Goal: Transaction & Acquisition: Purchase product/service

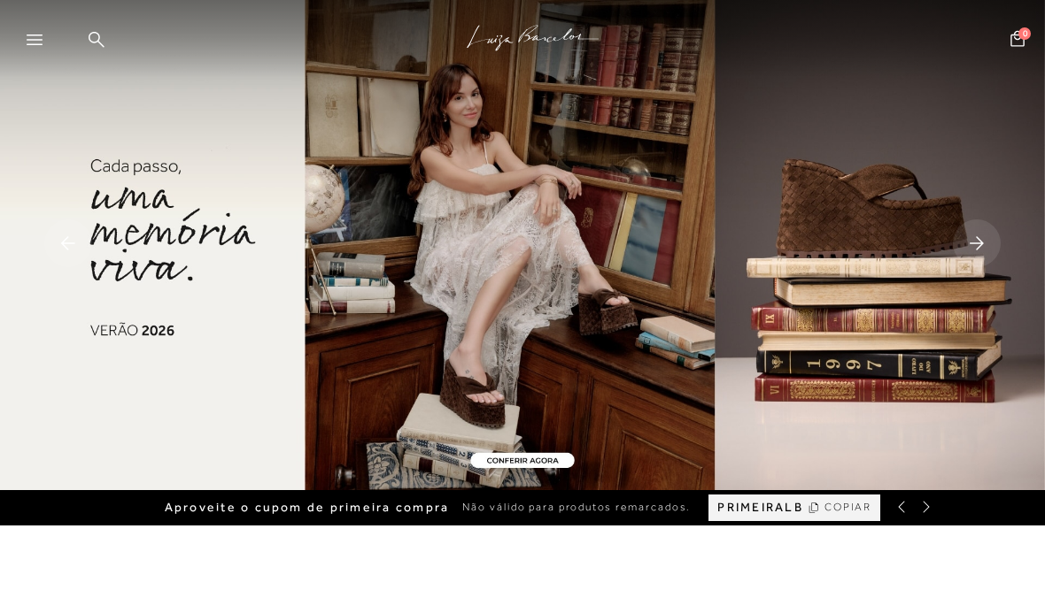
click at [114, 235] on img at bounding box center [522, 245] width 1045 height 490
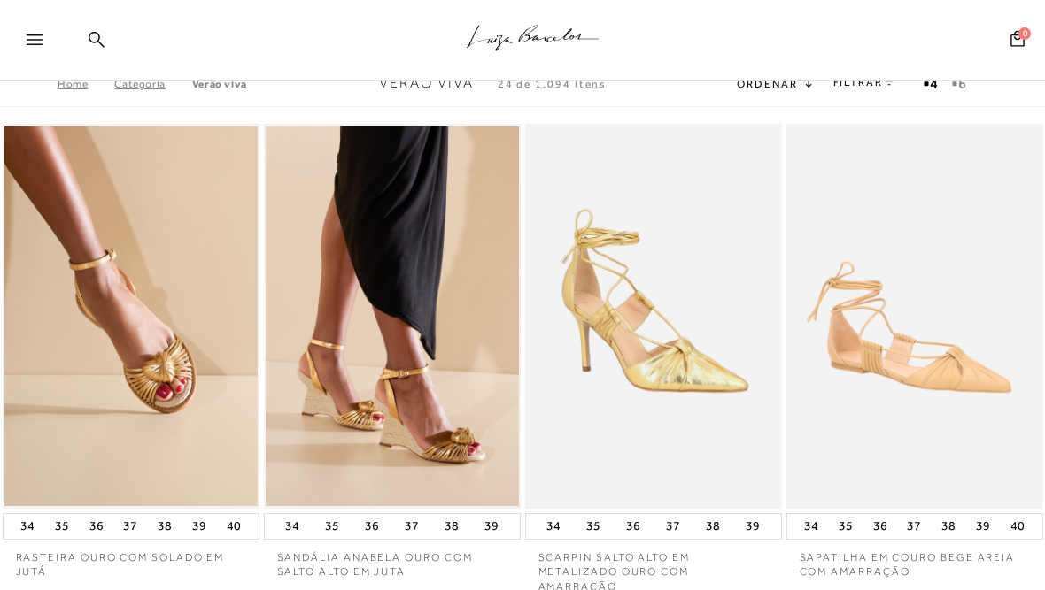
click at [862, 86] on link "FILTRAR" at bounding box center [864, 82] width 62 height 12
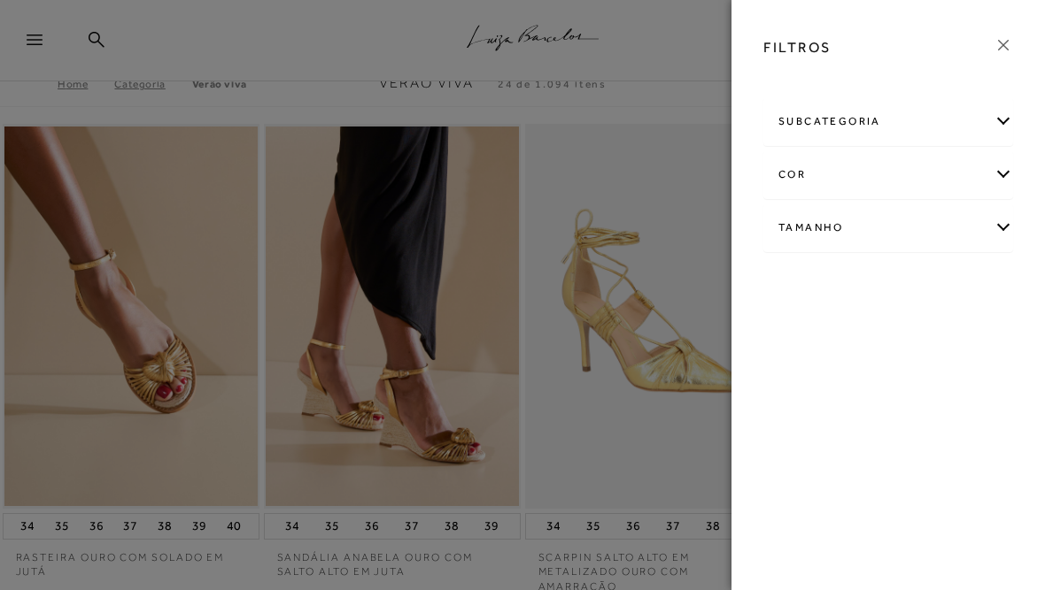
click at [889, 216] on div "Tamanho" at bounding box center [888, 227] width 248 height 47
click at [825, 286] on span "33" at bounding box center [814, 284] width 26 height 13
click at [814, 286] on input "33" at bounding box center [806, 288] width 18 height 18
checkbox input "true"
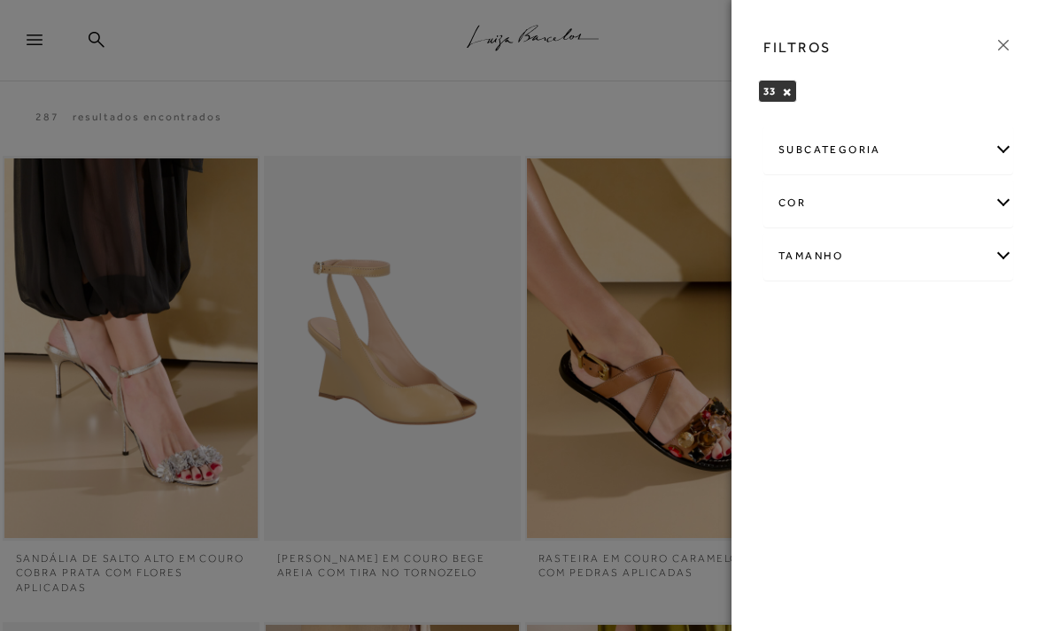
click at [1002, 41] on icon at bounding box center [1002, 44] width 19 height 19
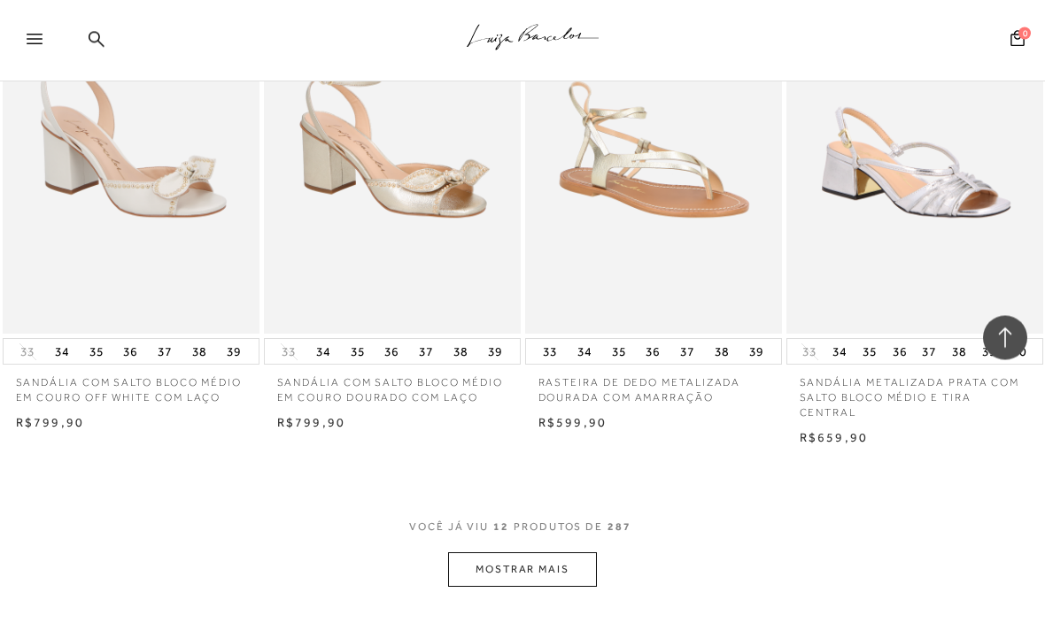
scroll to position [1233, 0]
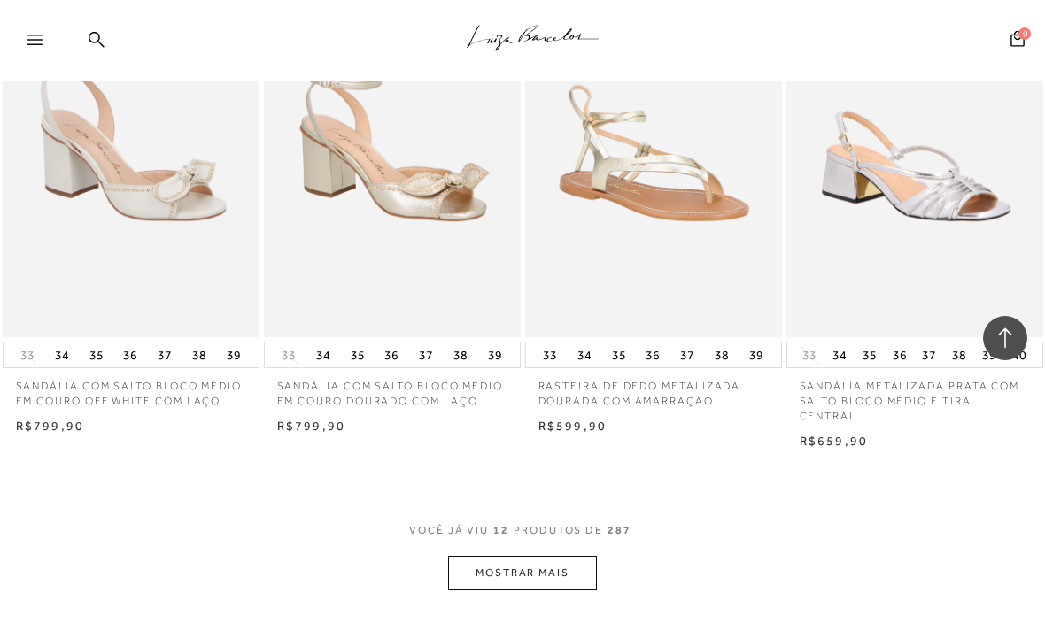
click at [576, 566] on button "MOSTRAR MAIS" at bounding box center [522, 573] width 149 height 35
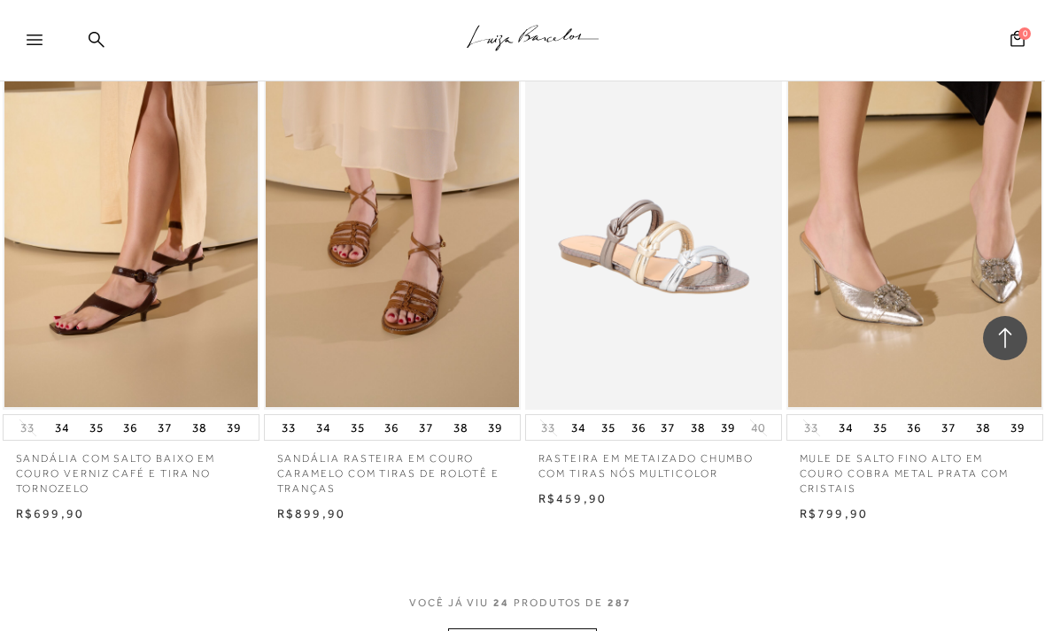
scroll to position [2720, 0]
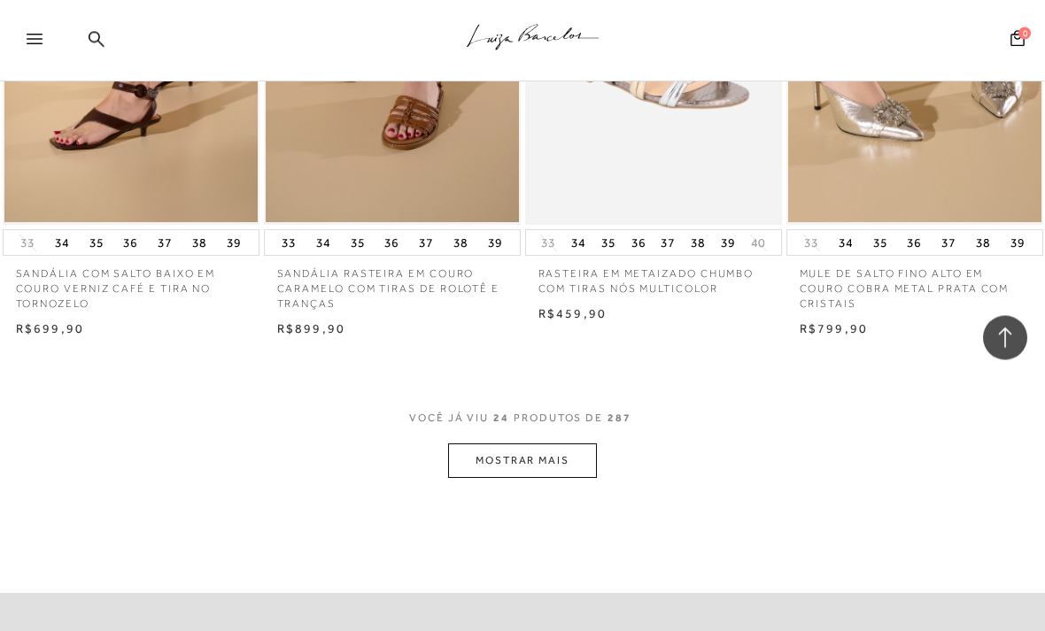
click at [576, 444] on button "MOSTRAR MAIS" at bounding box center [522, 461] width 149 height 35
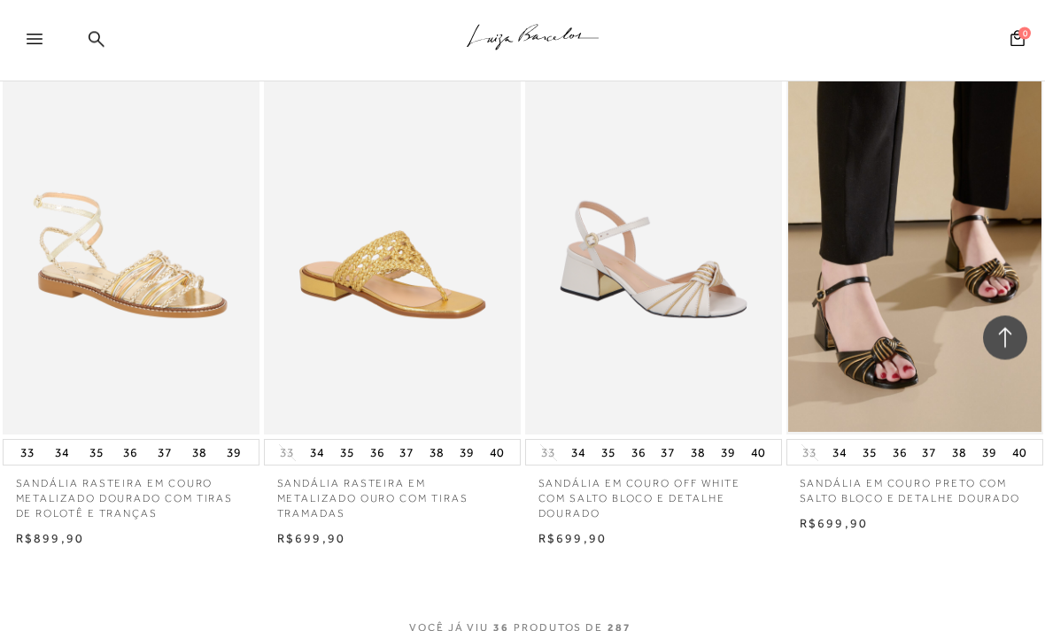
scroll to position [4227, 0]
click at [92, 274] on img at bounding box center [130, 242] width 253 height 380
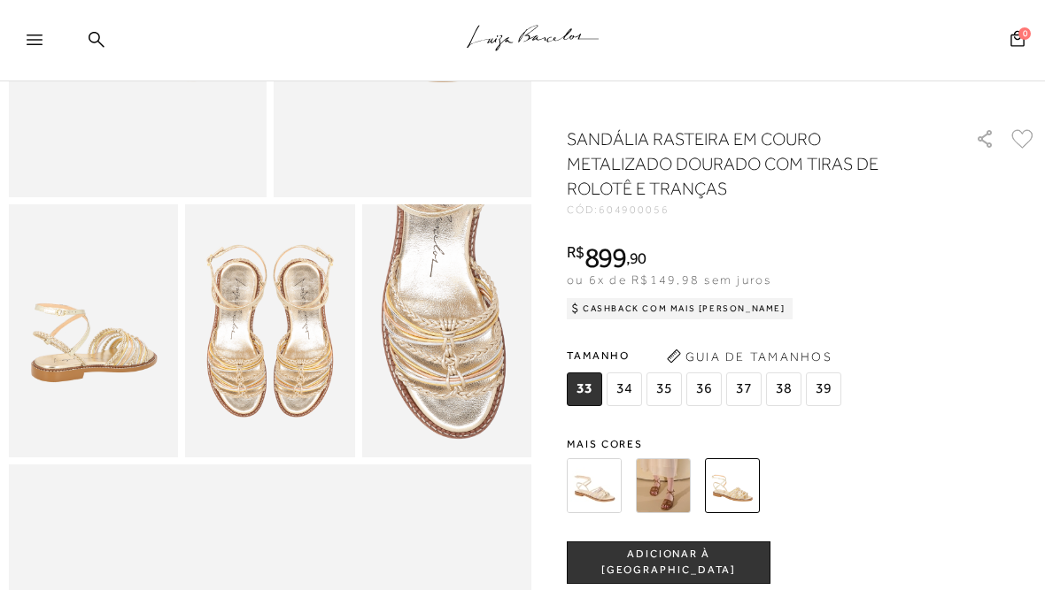
scroll to position [343, 0]
click at [685, 503] on img at bounding box center [663, 486] width 55 height 55
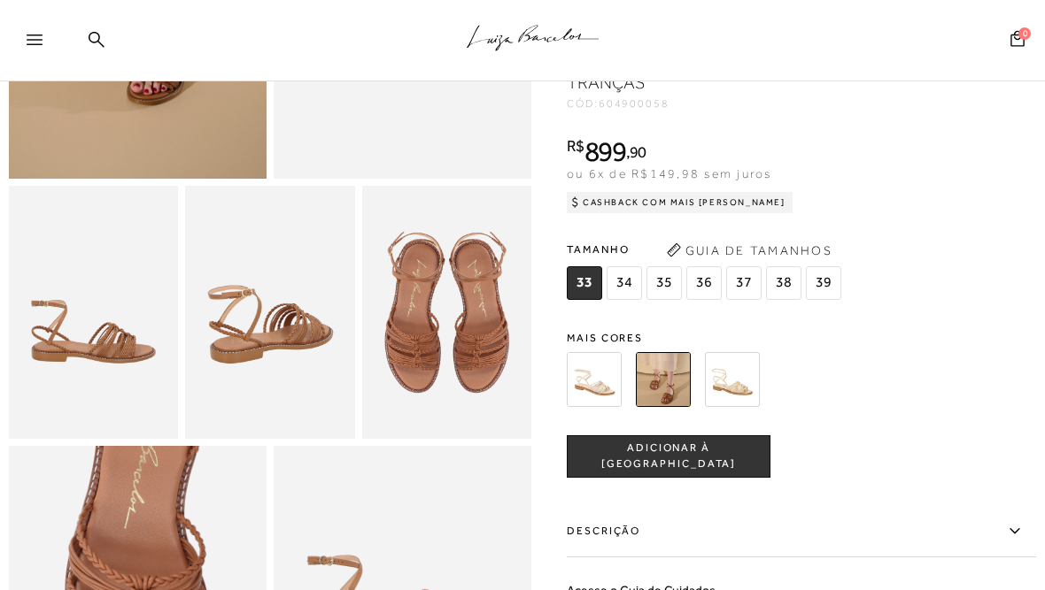
scroll to position [359, 0]
click at [595, 383] on img at bounding box center [594, 380] width 55 height 55
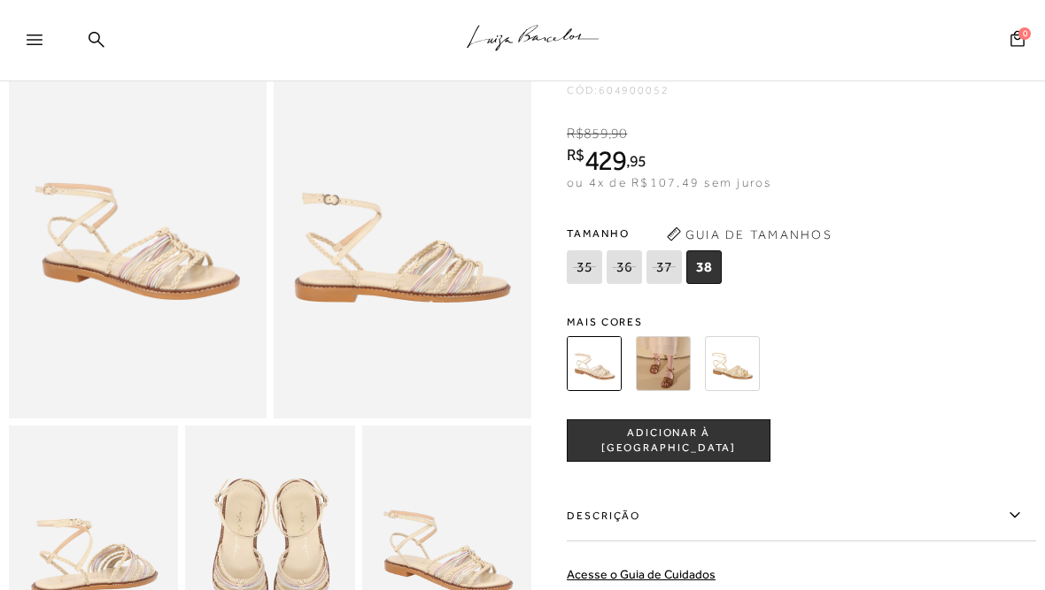
click at [740, 385] on img at bounding box center [732, 363] width 55 height 55
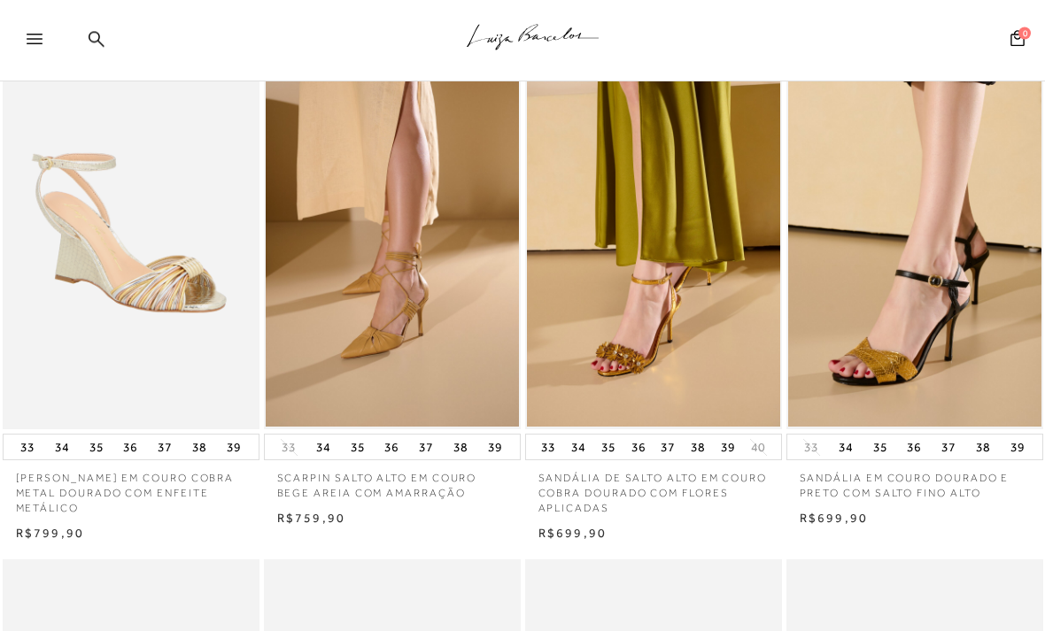
scroll to position [640, 0]
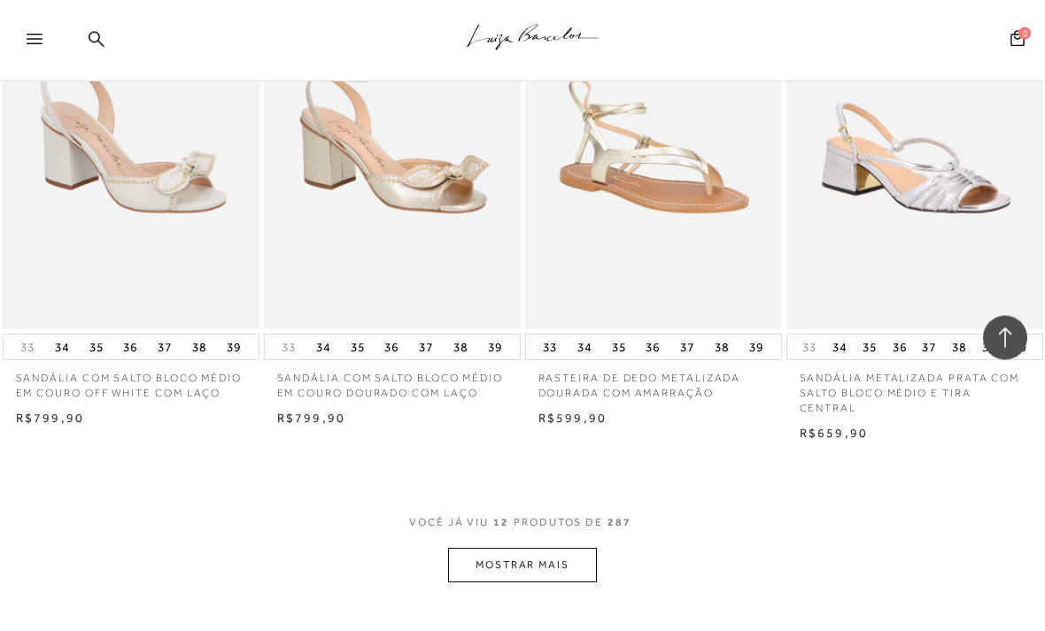
click at [589, 551] on button "MOSTRAR MAIS" at bounding box center [522, 566] width 149 height 35
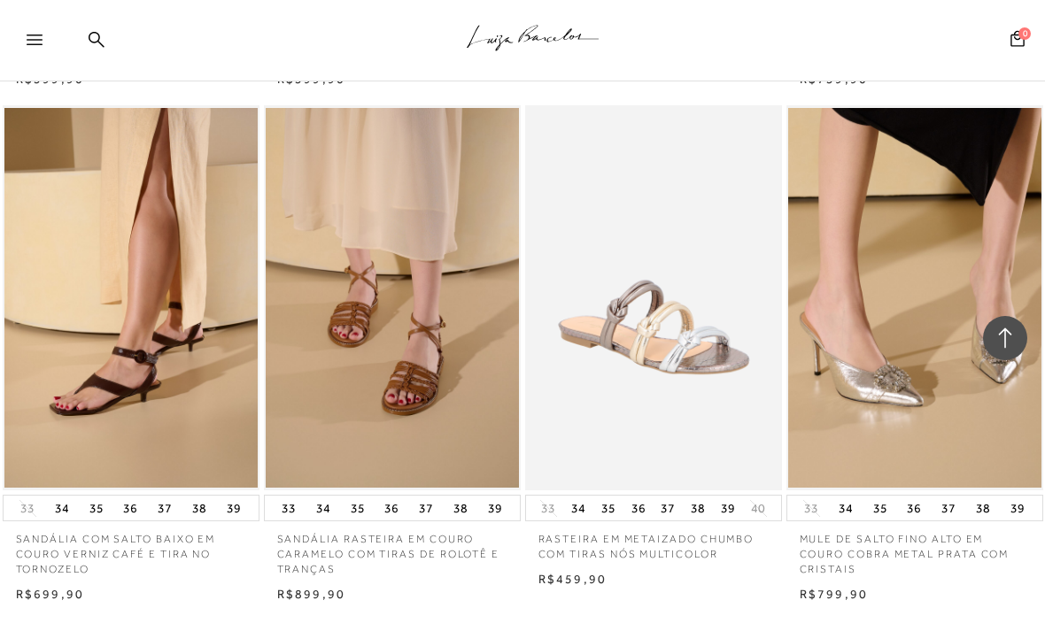
scroll to position [2631, 0]
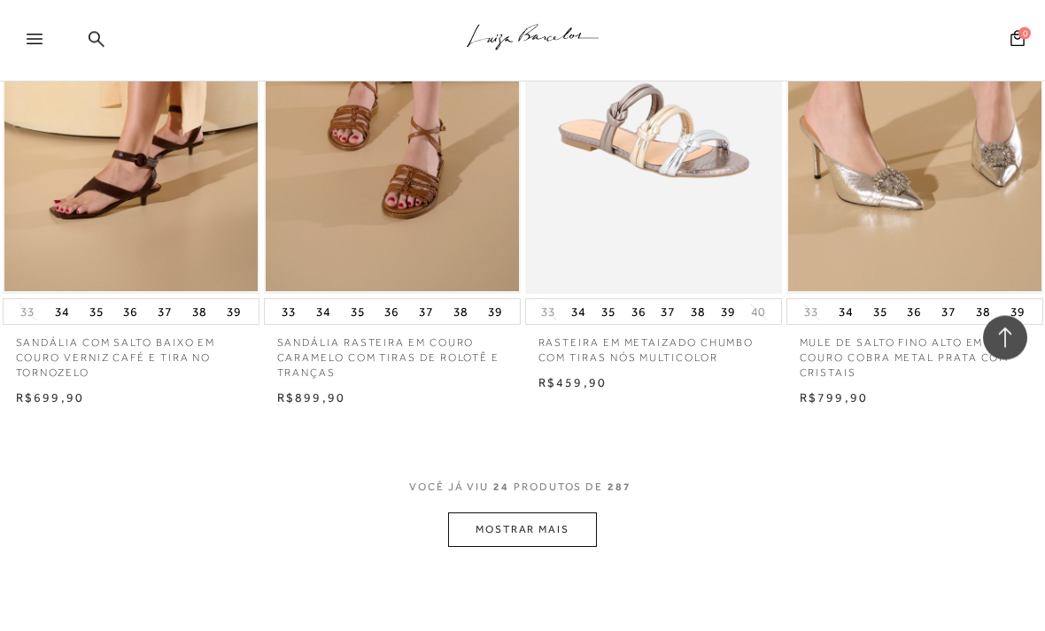
click at [597, 522] on button "MOSTRAR MAIS" at bounding box center [522, 530] width 149 height 35
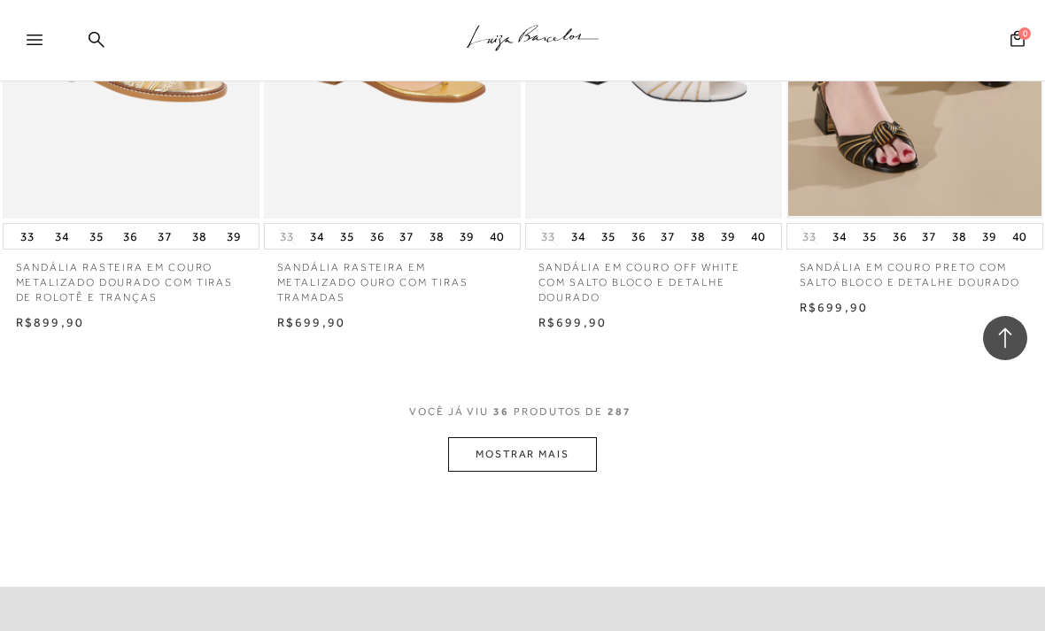
scroll to position [4448, 0]
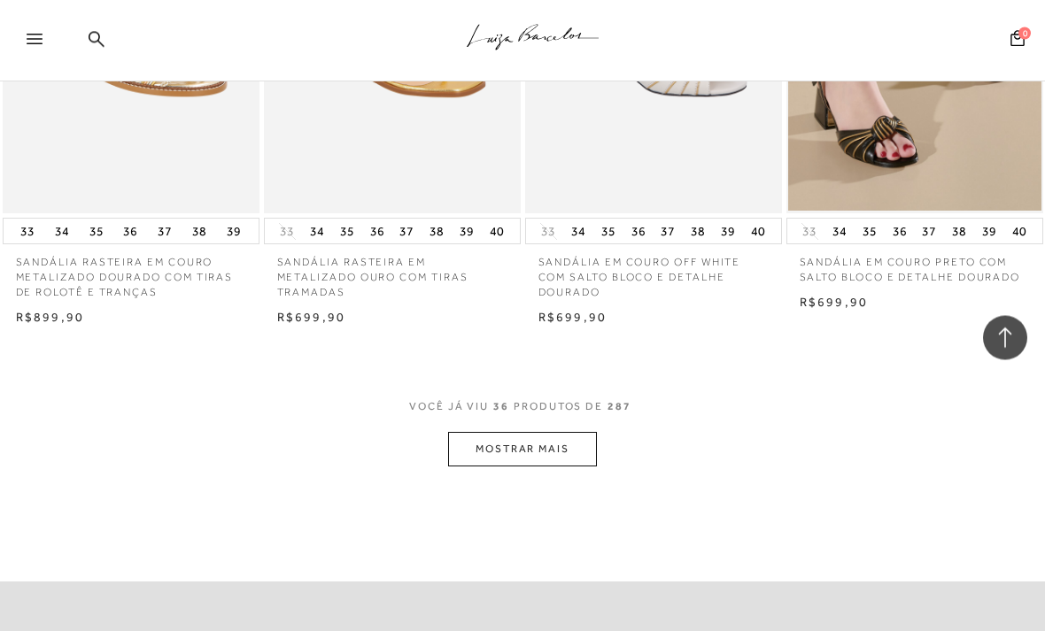
click at [565, 433] on button "MOSTRAR MAIS" at bounding box center [522, 450] width 149 height 35
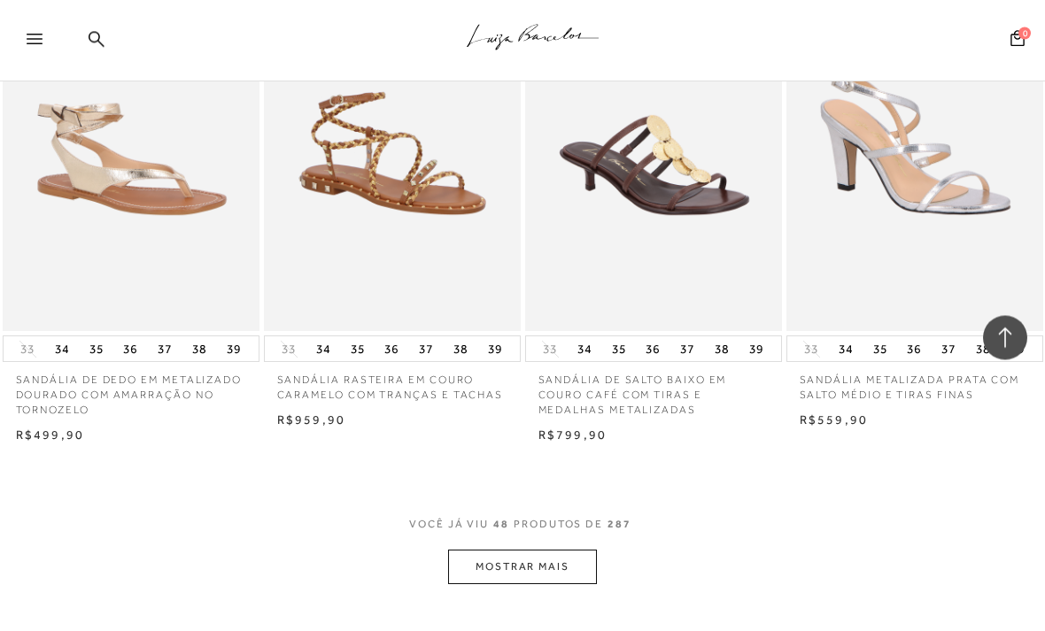
scroll to position [5876, 0]
click at [568, 550] on button "MOSTRAR MAIS" at bounding box center [522, 567] width 149 height 35
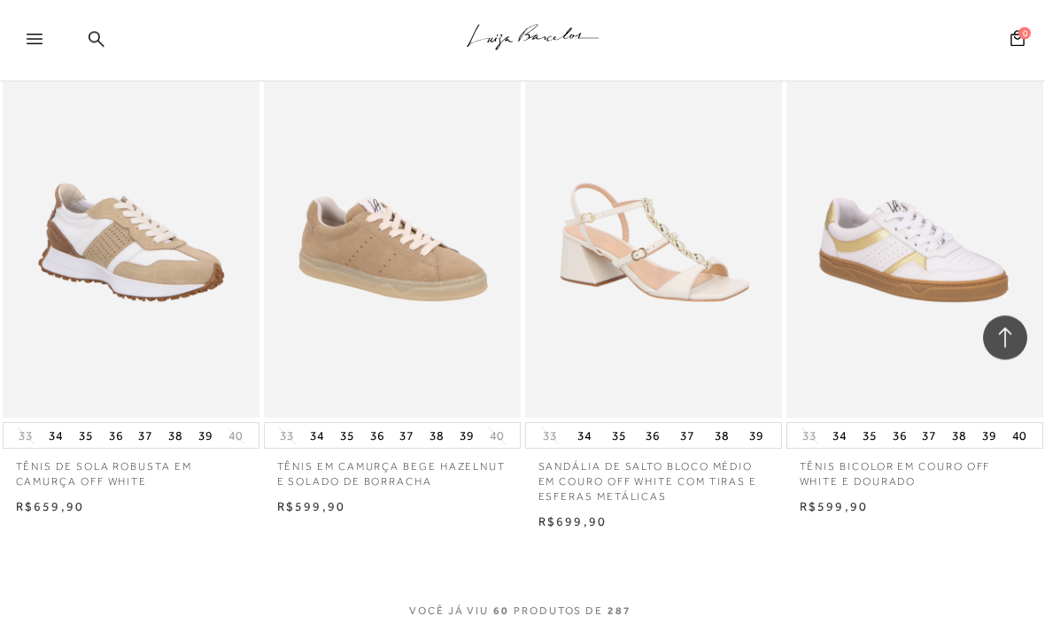
scroll to position [7335, 0]
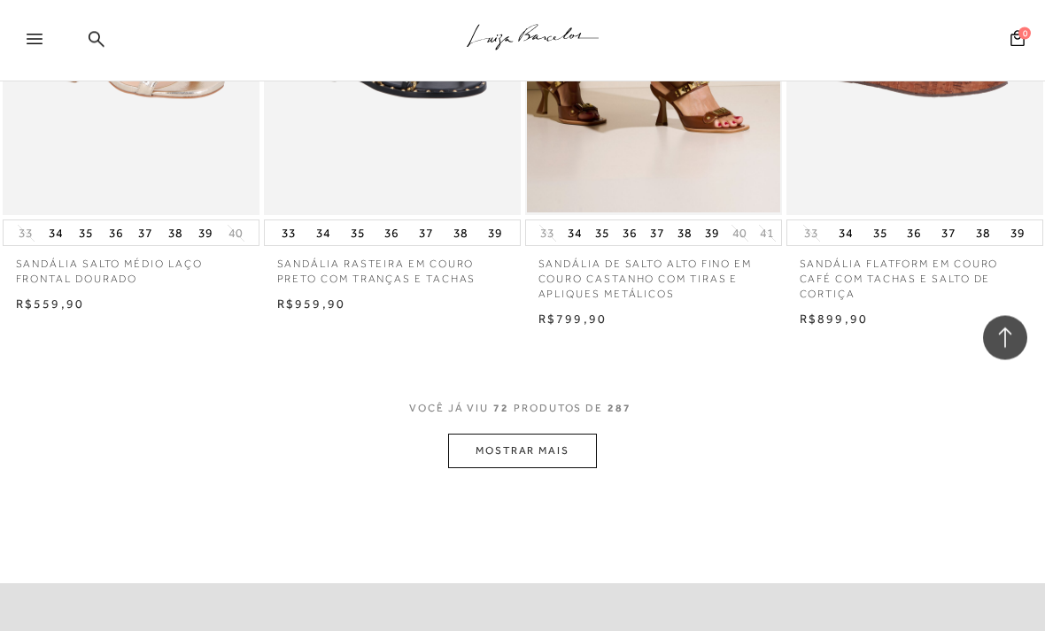
scroll to position [9085, 0]
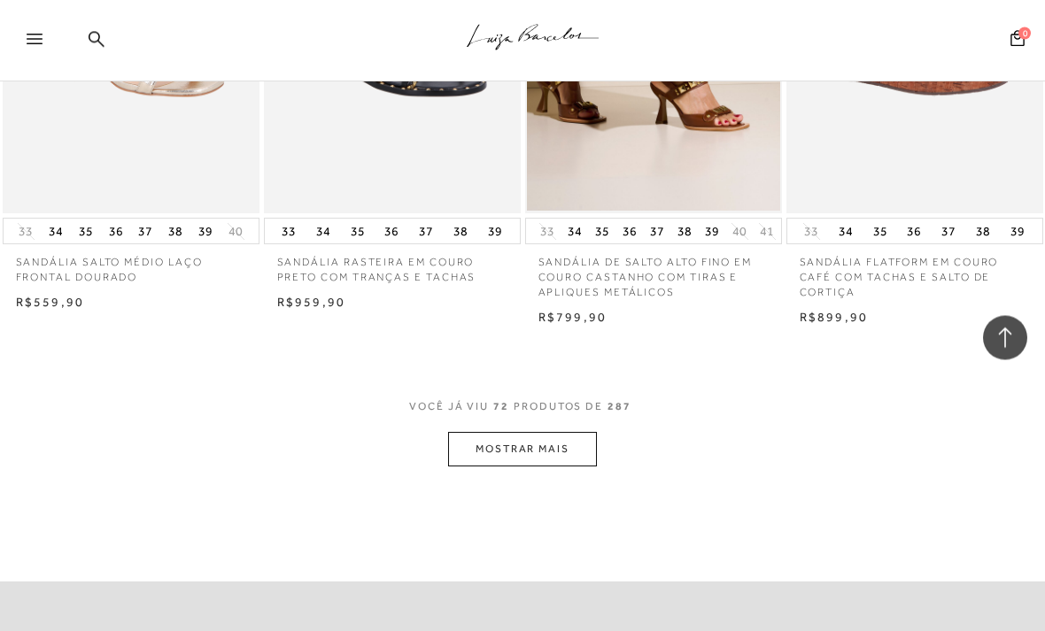
click at [478, 433] on button "MOSTRAR MAIS" at bounding box center [522, 450] width 149 height 35
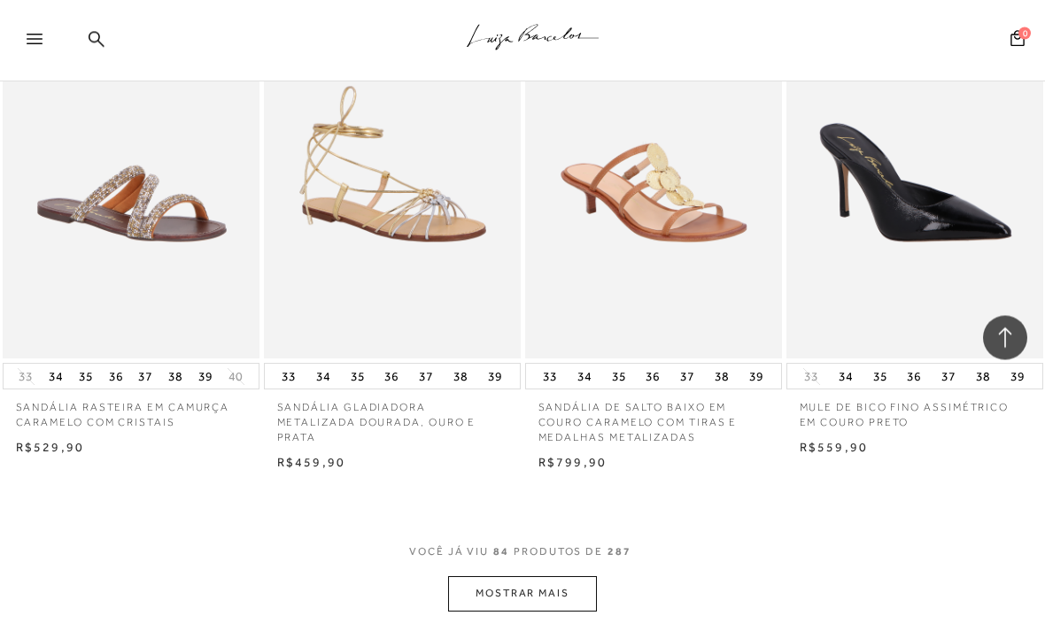
scroll to position [10495, 0]
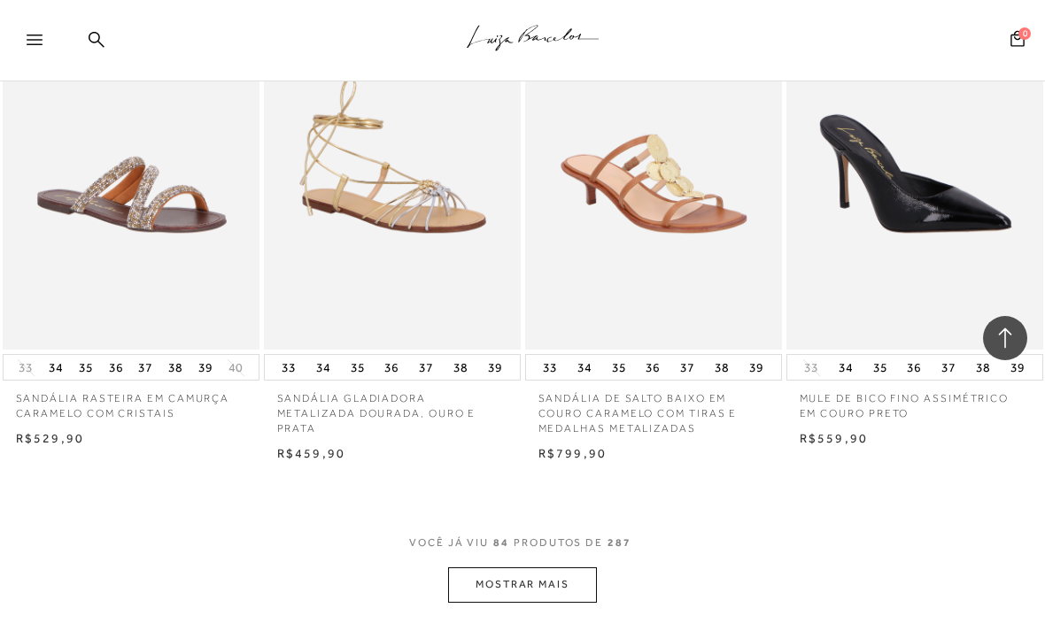
click at [568, 567] on button "MOSTRAR MAIS" at bounding box center [522, 584] width 149 height 35
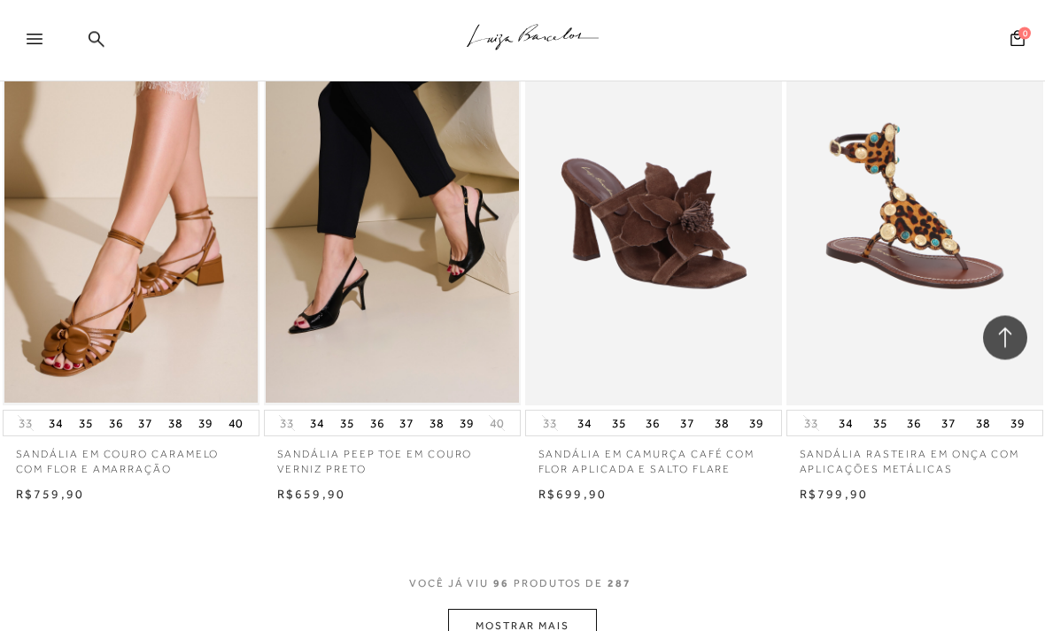
scroll to position [11985, 0]
click at [572, 590] on button "MOSTRAR MAIS" at bounding box center [522, 626] width 149 height 35
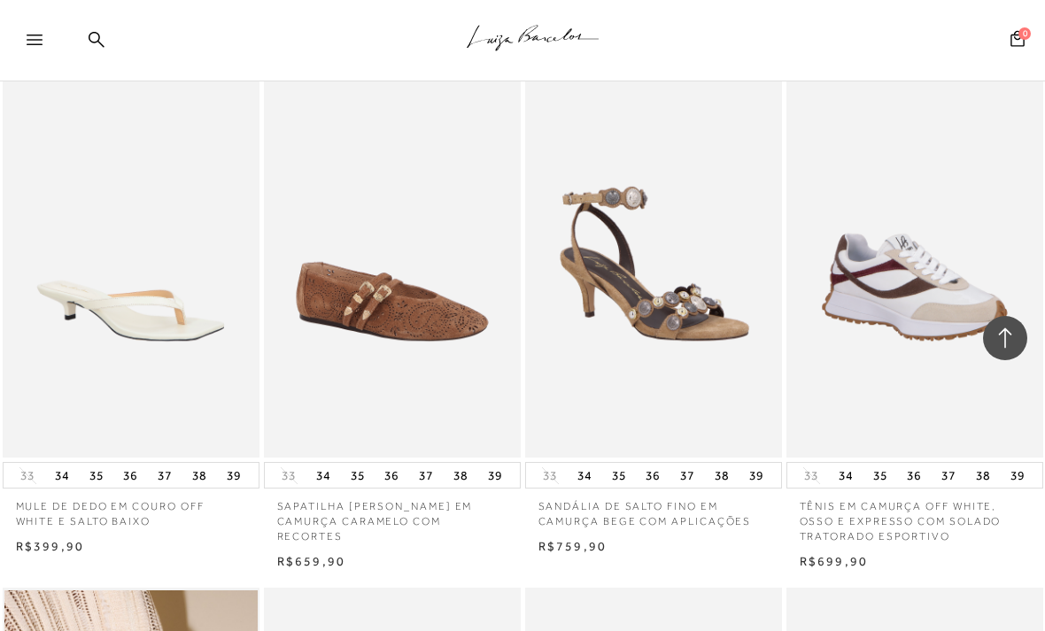
scroll to position [12960, 0]
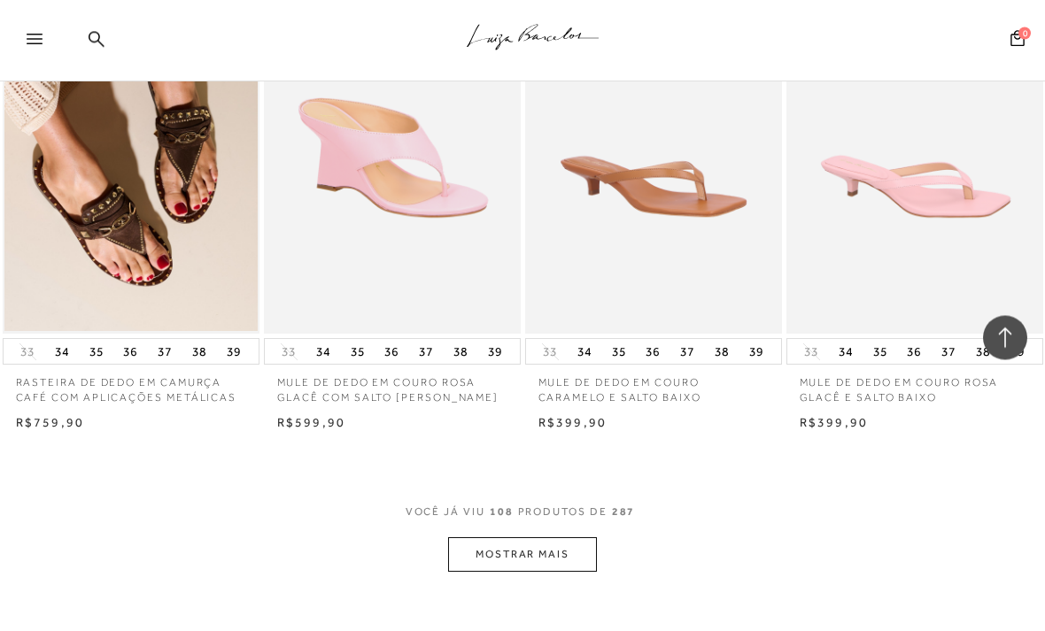
click at [577, 538] on button "MOSTRAR MAIS" at bounding box center [522, 555] width 149 height 35
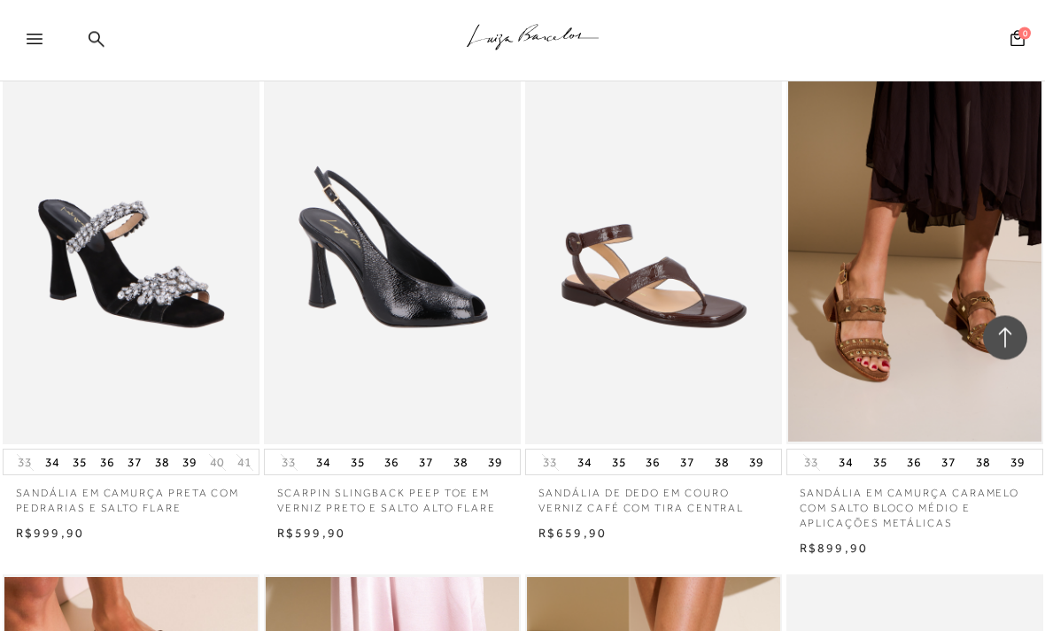
scroll to position [13978, 0]
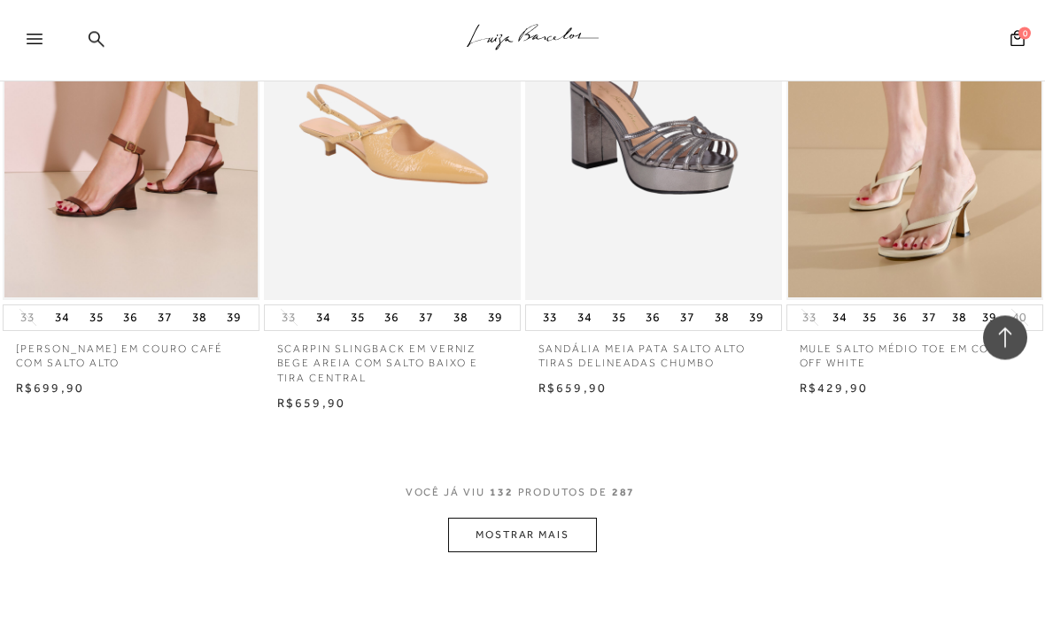
scroll to position [16683, 0]
click at [574, 518] on button "MOSTRAR MAIS" at bounding box center [522, 535] width 149 height 35
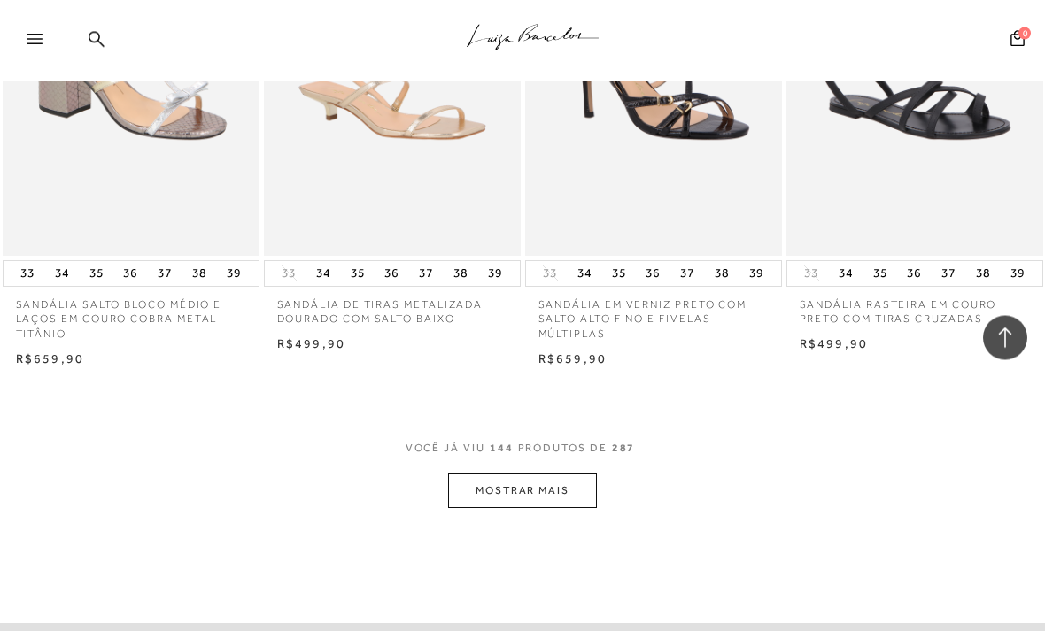
scroll to position [18273, 0]
click at [565, 474] on button "MOSTRAR MAIS" at bounding box center [522, 491] width 149 height 35
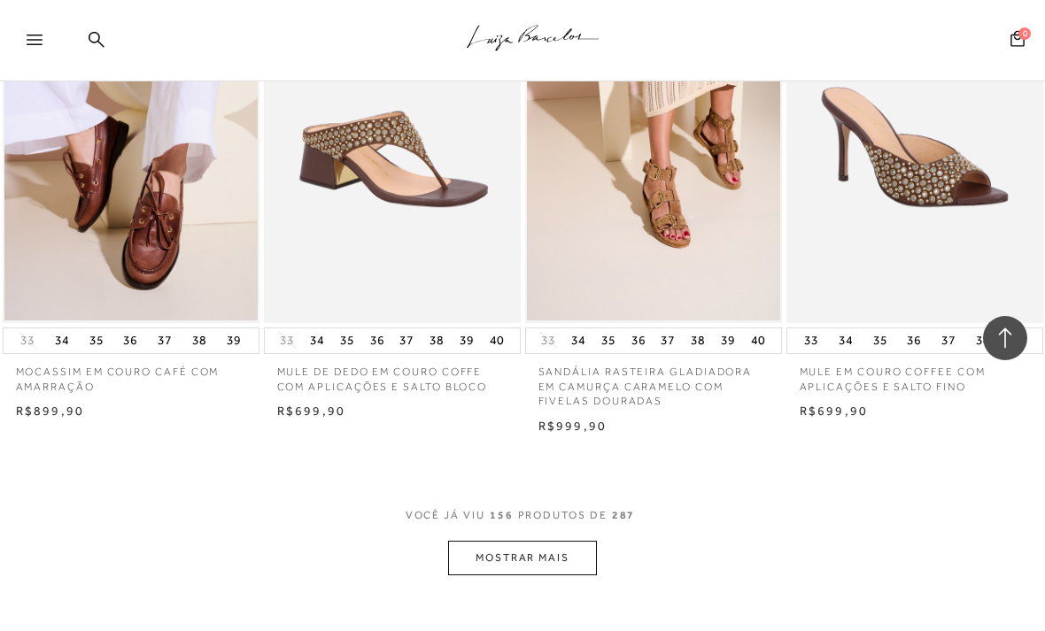
scroll to position [19744, 0]
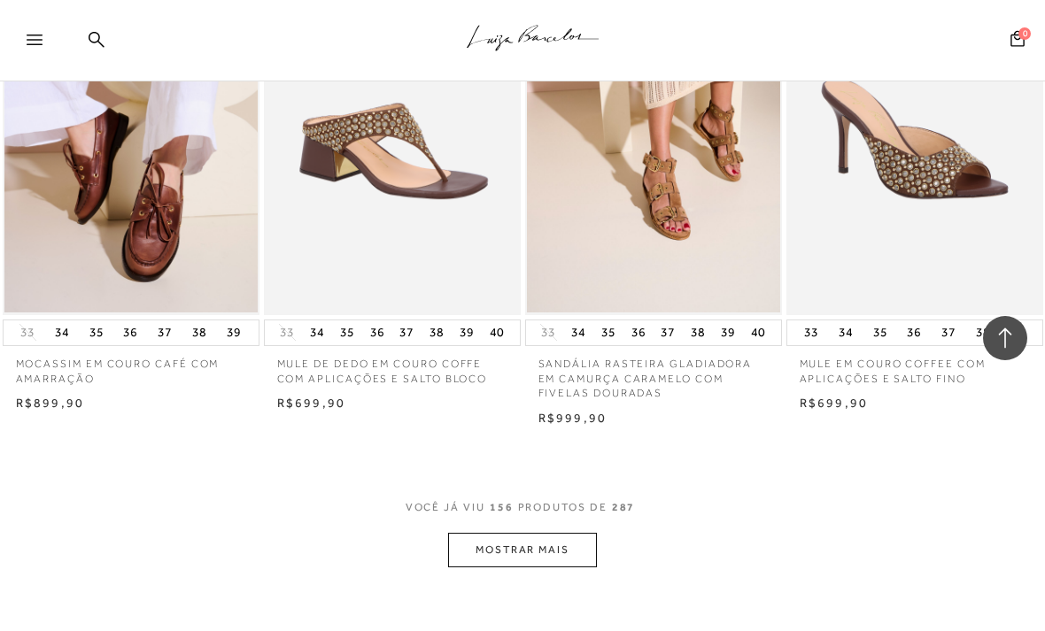
click at [575, 533] on button "MOSTRAR MAIS" at bounding box center [522, 550] width 149 height 35
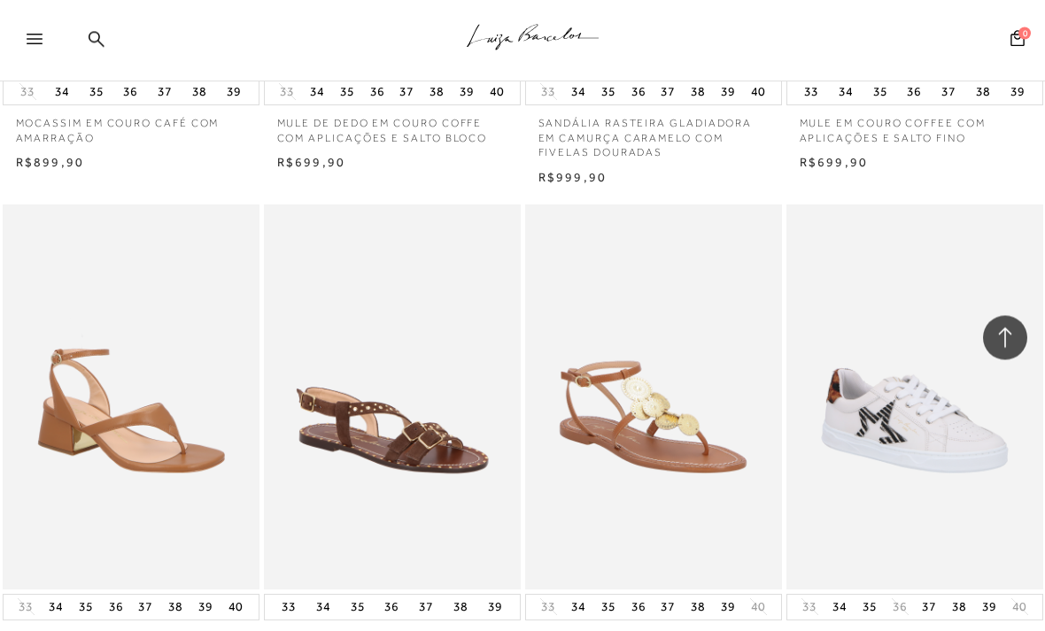
scroll to position [19989, 0]
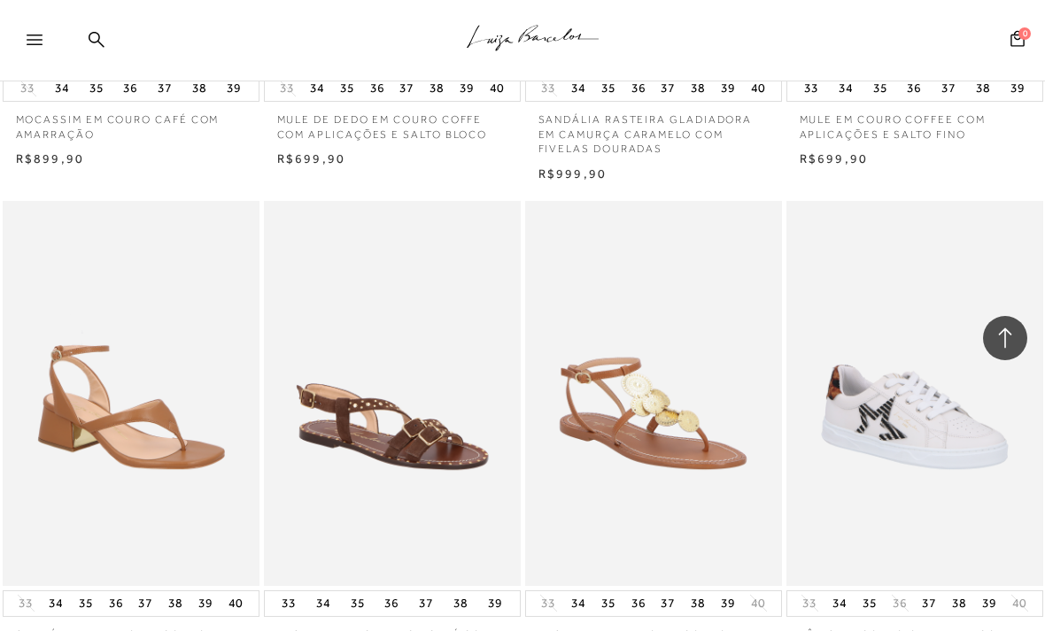
click at [306, 420] on img at bounding box center [392, 394] width 253 height 380
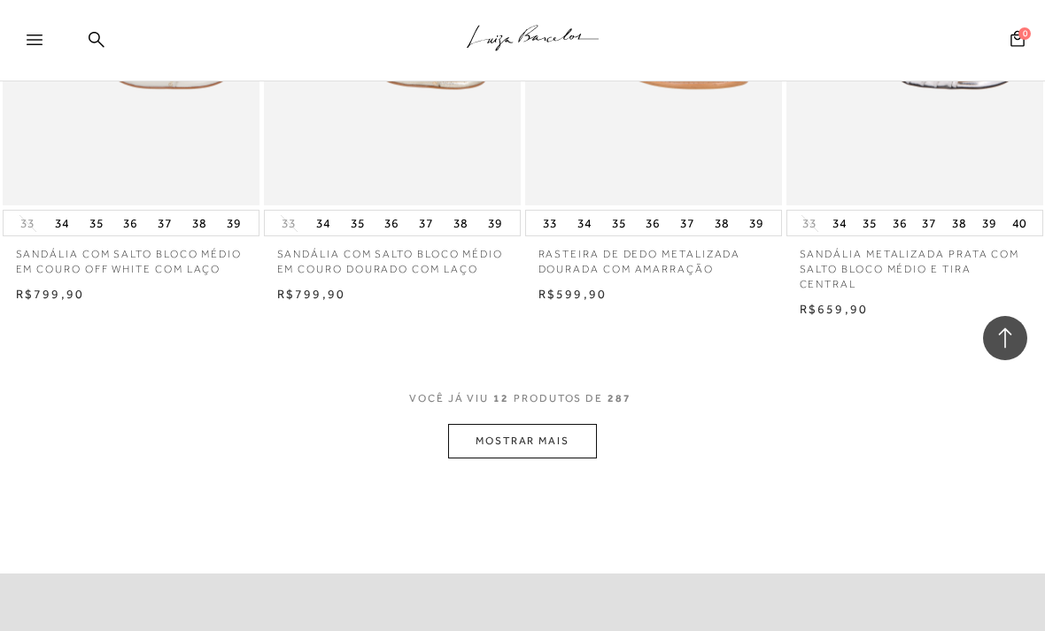
scroll to position [1363, 0]
click at [576, 433] on button "MOSTRAR MAIS" at bounding box center [522, 443] width 149 height 35
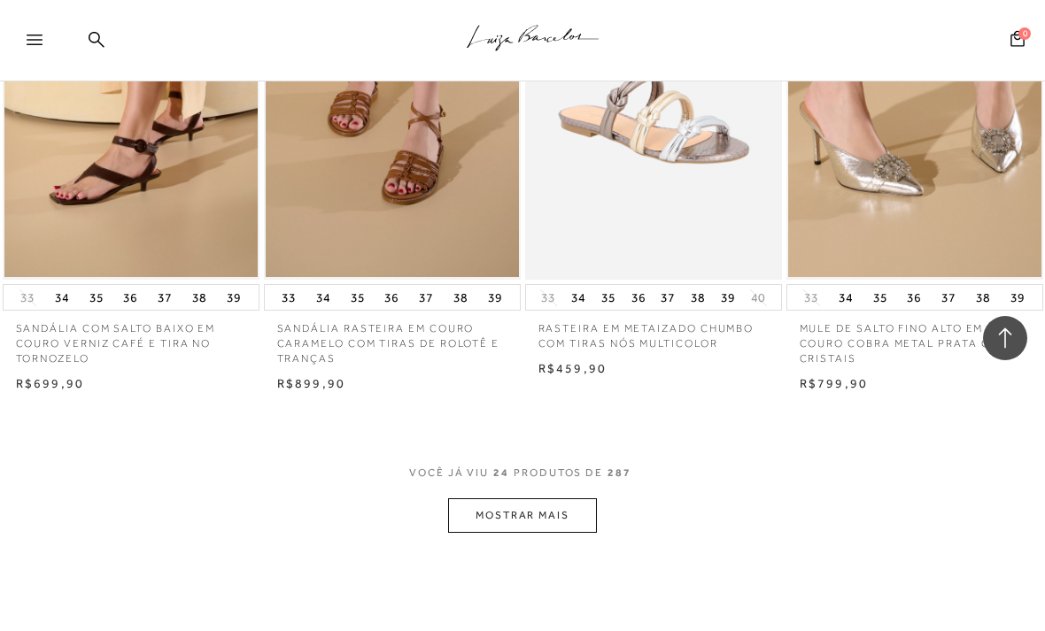
scroll to position [2837, 0]
click at [578, 498] on button "MOSTRAR MAIS" at bounding box center [522, 515] width 149 height 35
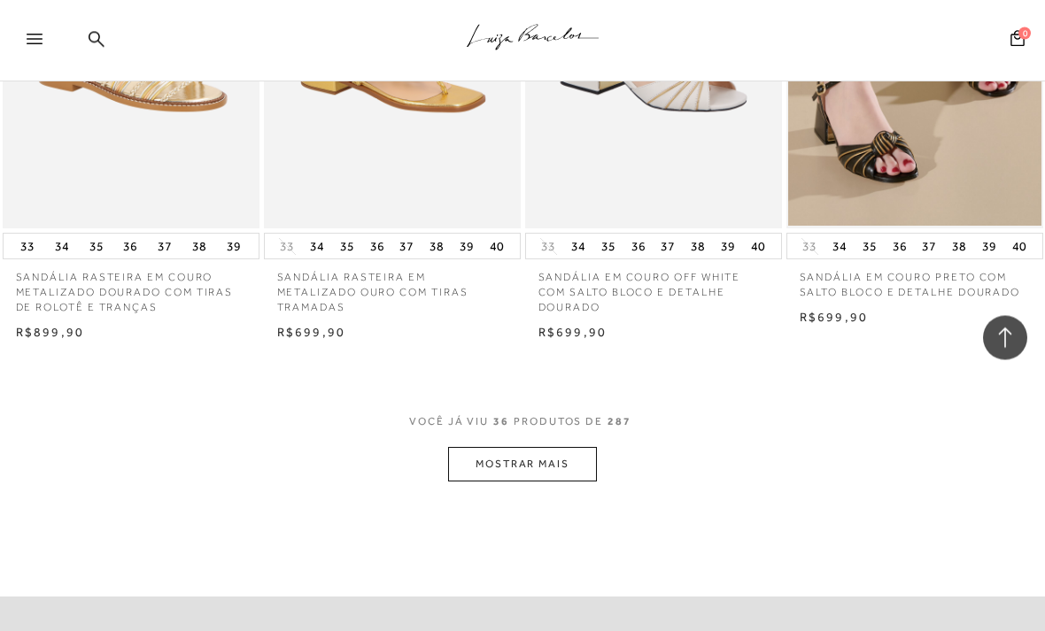
click at [578, 448] on button "MOSTRAR MAIS" at bounding box center [522, 465] width 149 height 35
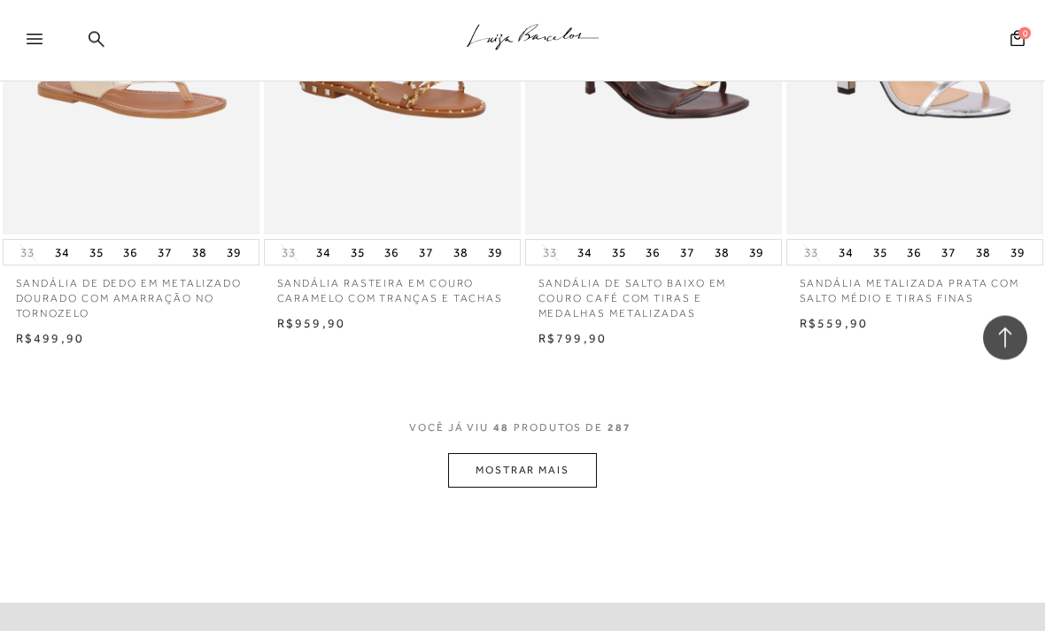
click at [585, 454] on button "MOSTRAR MAIS" at bounding box center [522, 471] width 149 height 35
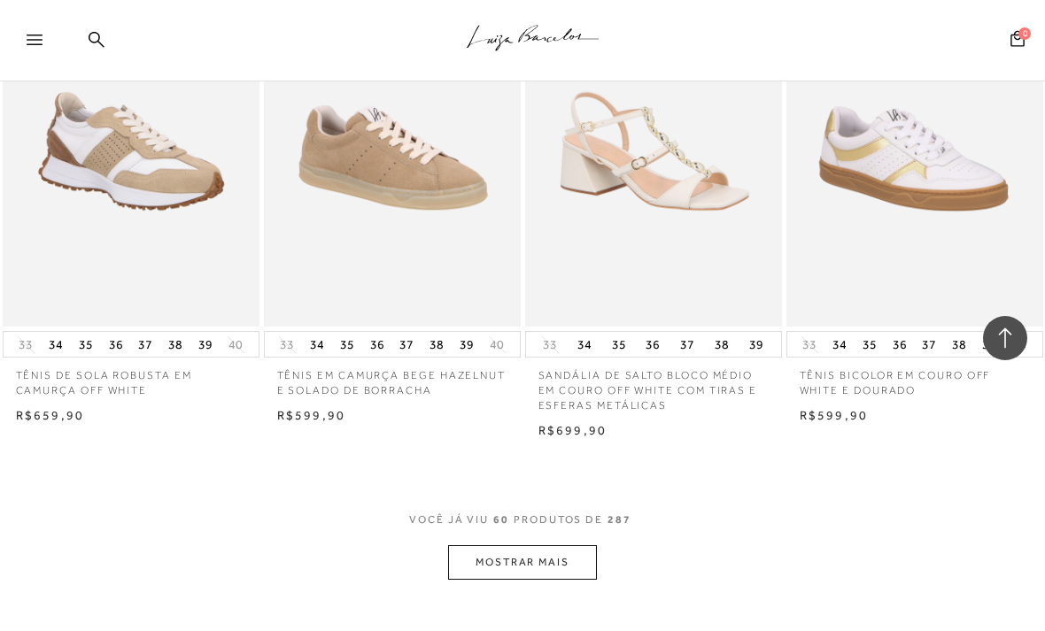
scroll to position [7450, 0]
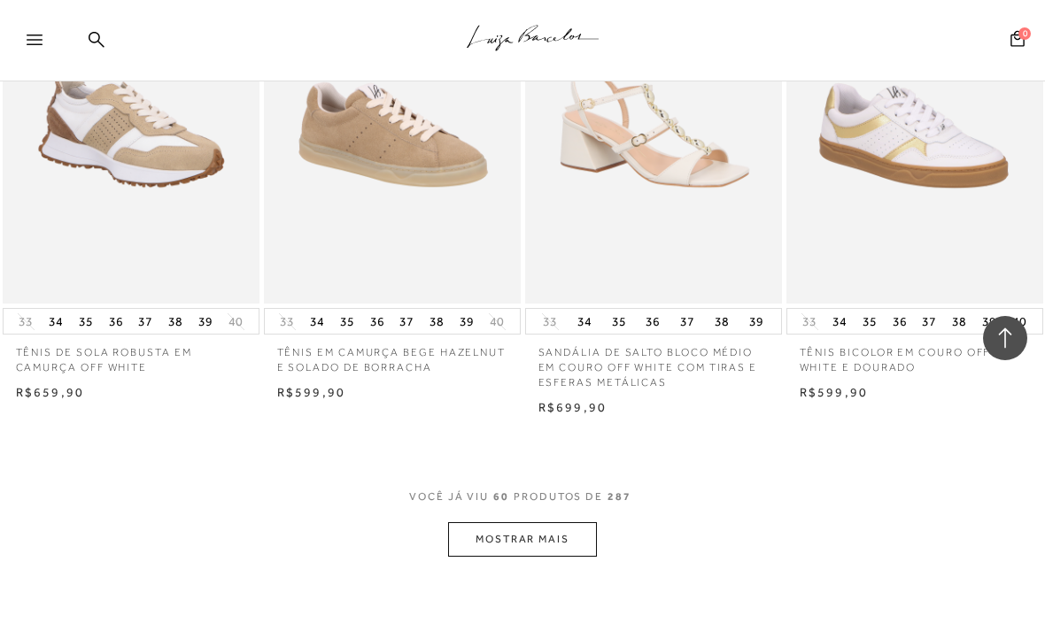
click at [584, 522] on button "MOSTRAR MAIS" at bounding box center [522, 539] width 149 height 35
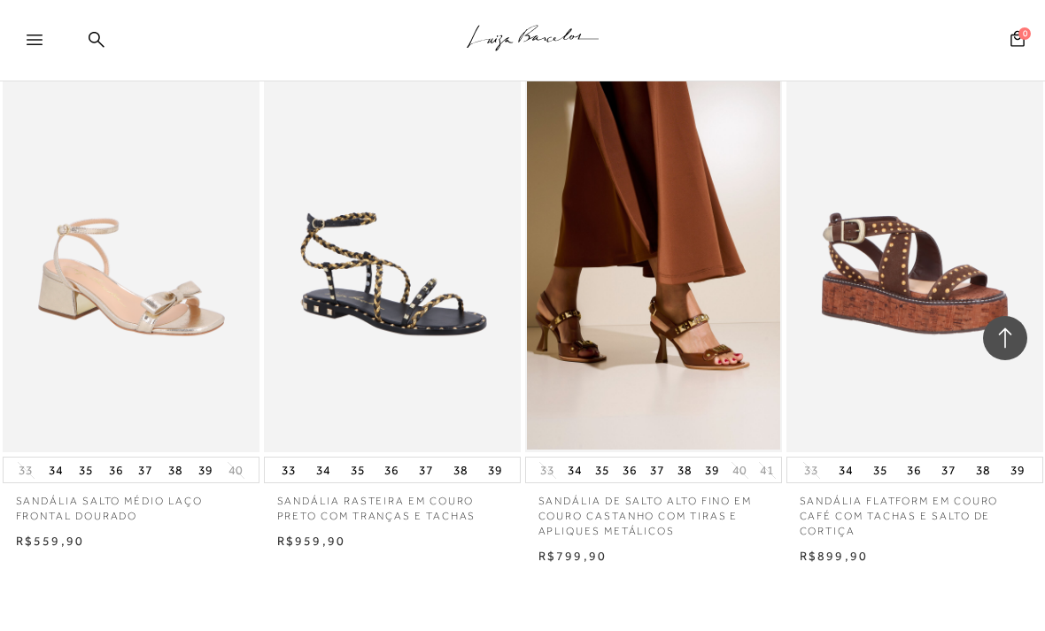
scroll to position [8848, 0]
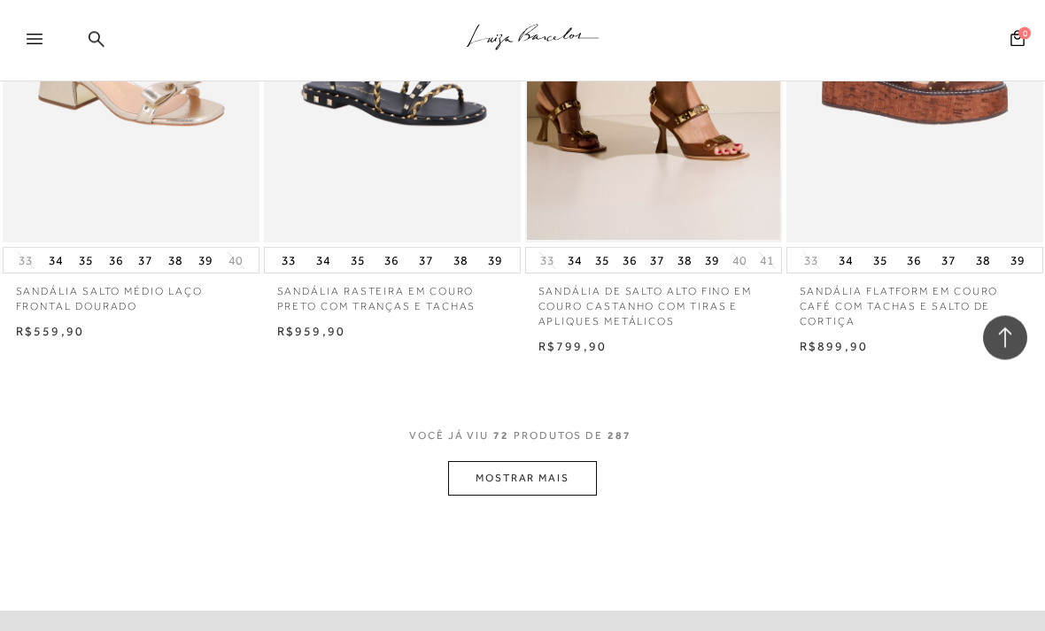
click at [585, 462] on button "MOSTRAR MAIS" at bounding box center [522, 479] width 149 height 35
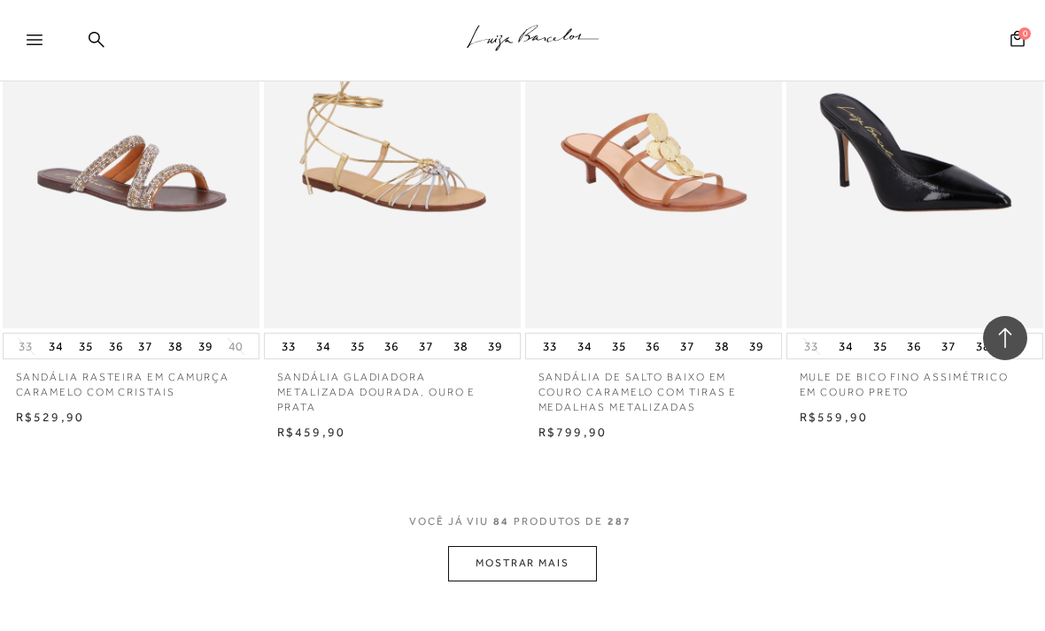
scroll to position [10526, 0]
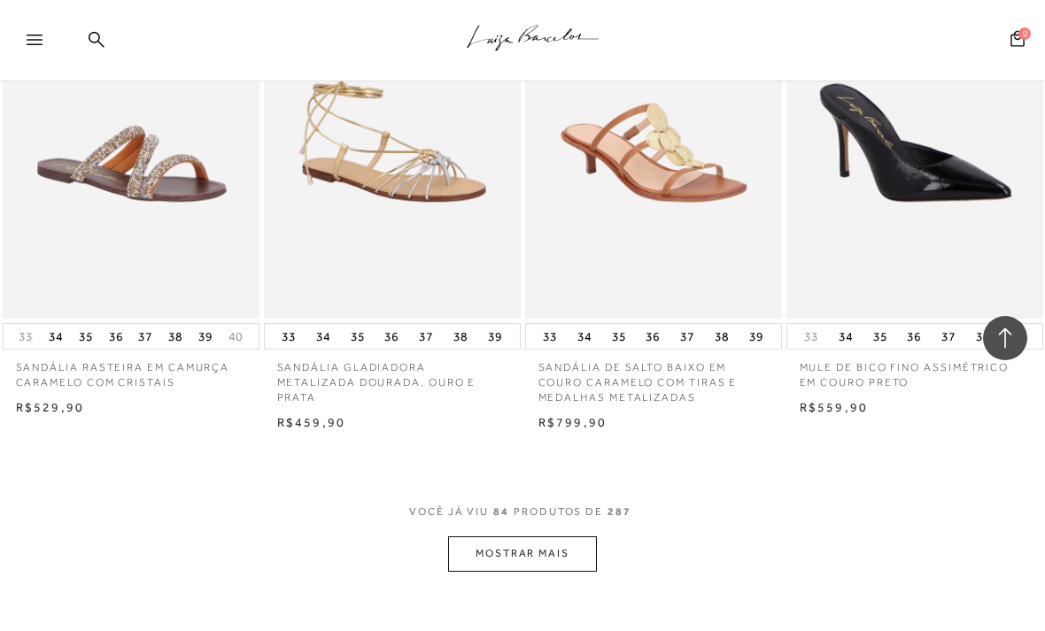
click at [573, 536] on button "MOSTRAR MAIS" at bounding box center [522, 553] width 149 height 35
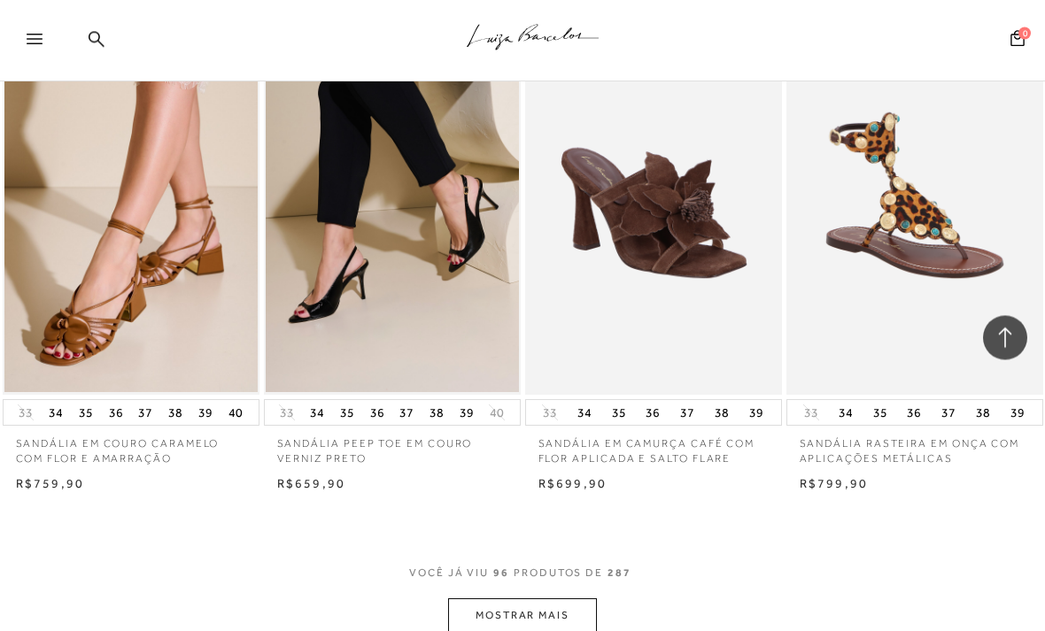
scroll to position [11999, 0]
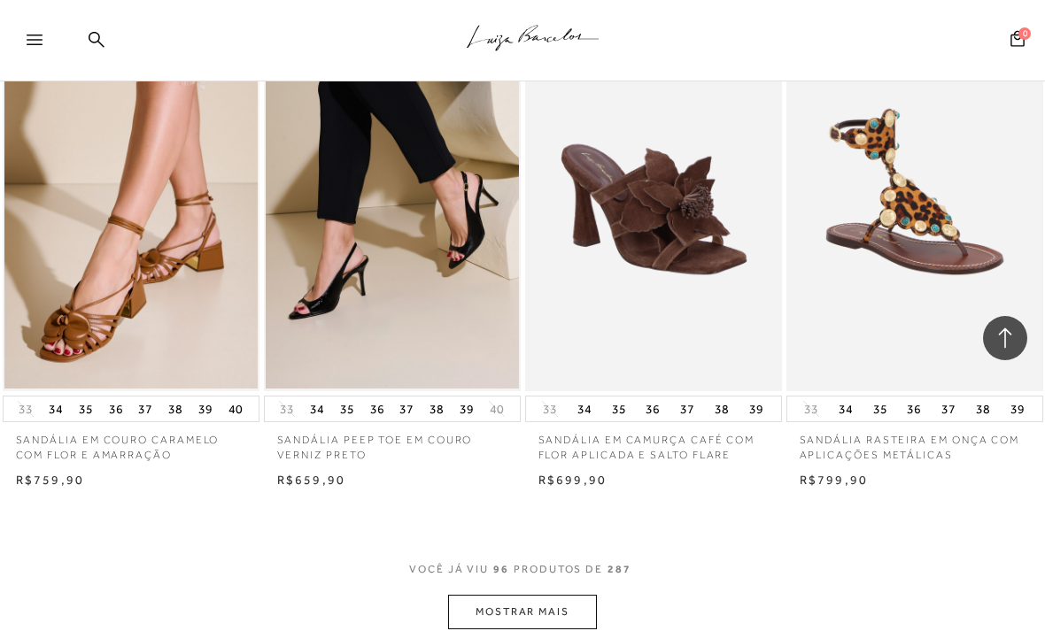
click at [583, 590] on button "MOSTRAR MAIS" at bounding box center [522, 612] width 149 height 35
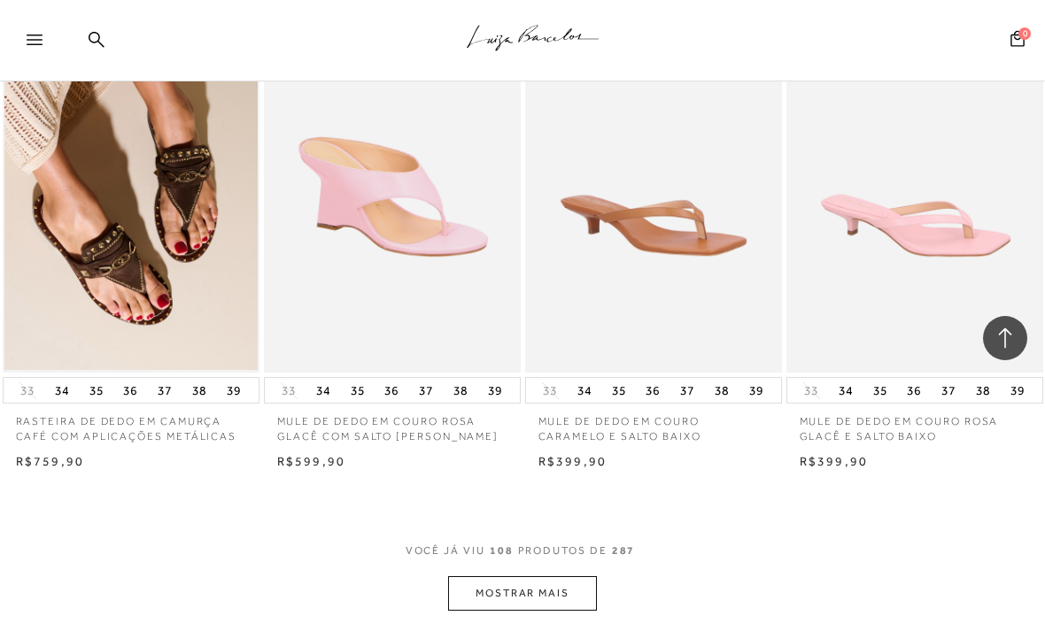
scroll to position [13550, 0]
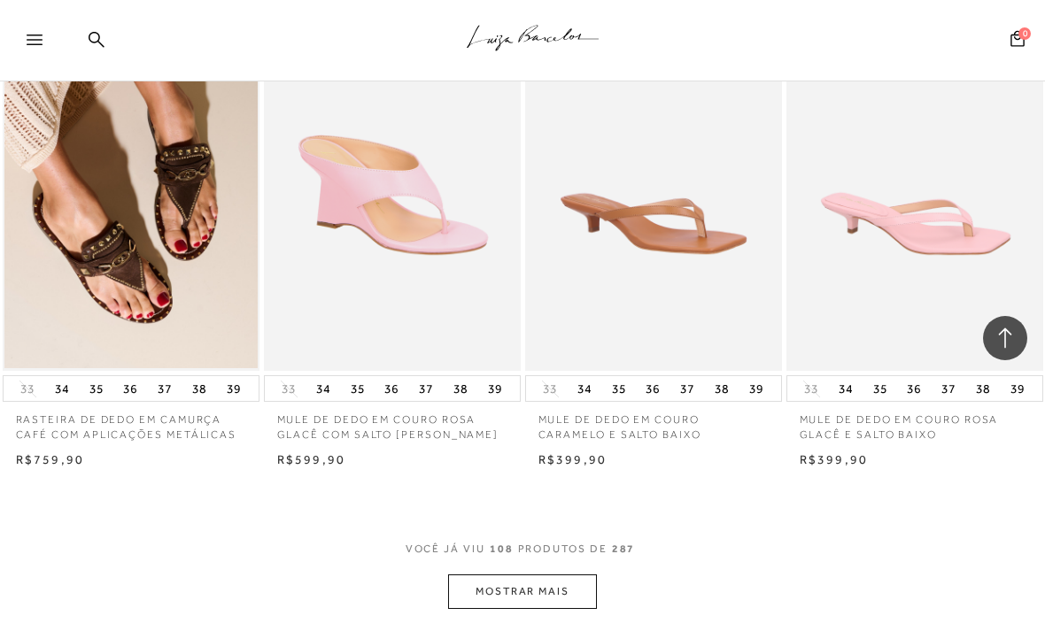
click at [574, 575] on button "MOSTRAR MAIS" at bounding box center [522, 592] width 149 height 35
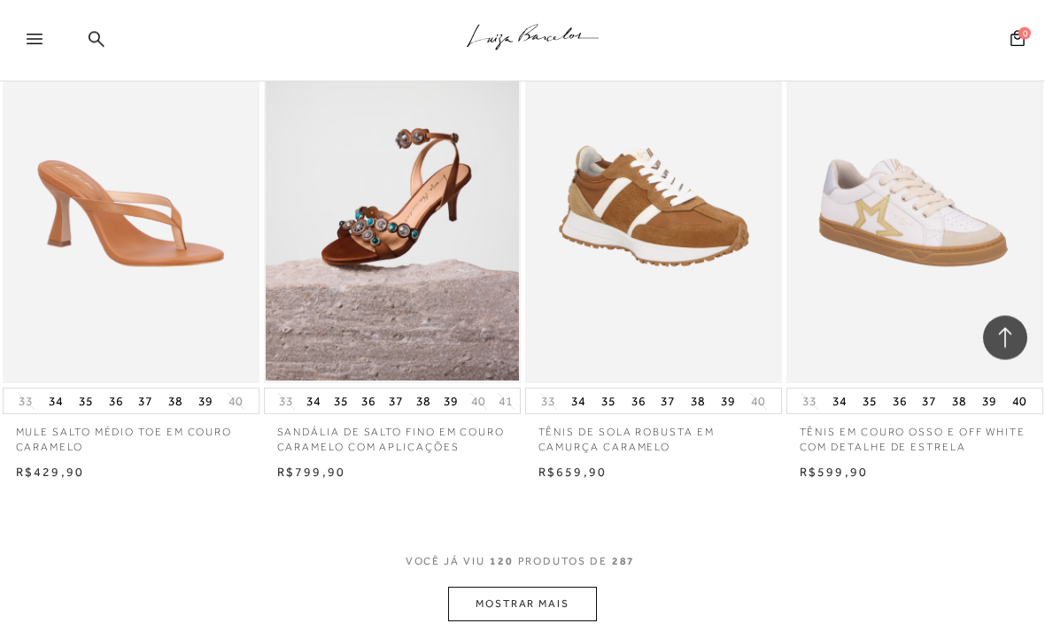
scroll to position [15068, 0]
click at [567, 587] on button "MOSTRAR MAIS" at bounding box center [522, 604] width 149 height 35
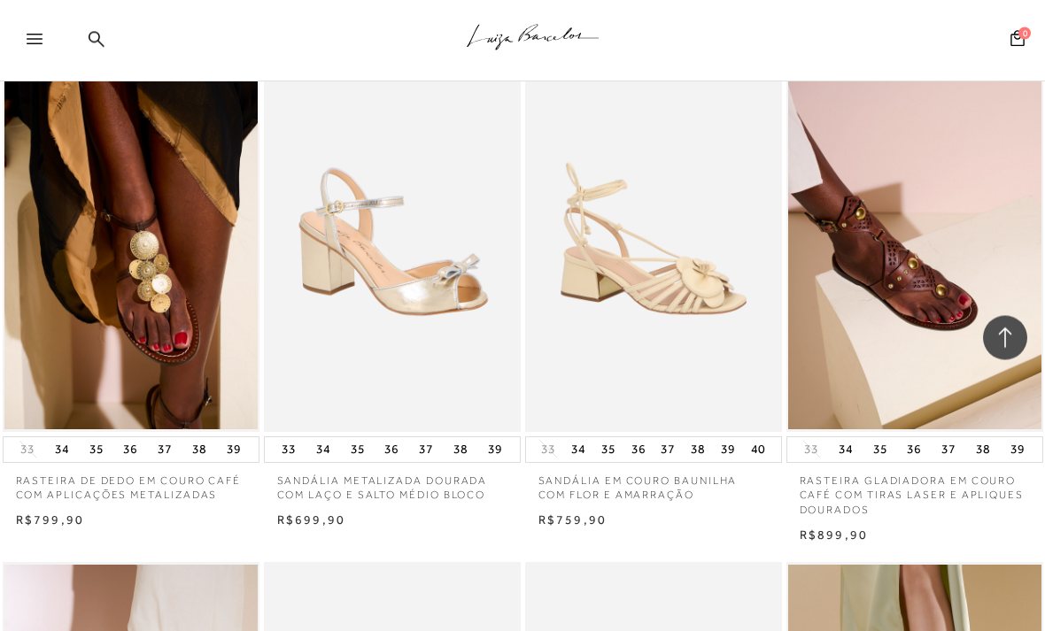
scroll to position [16038, 0]
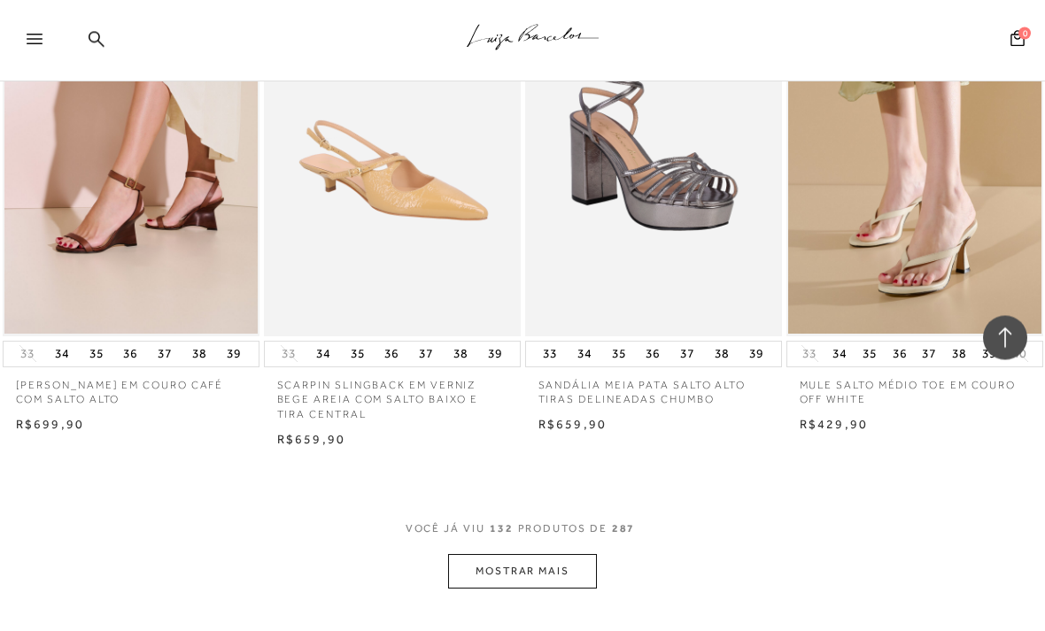
click at [572, 555] on button "MOSTRAR MAIS" at bounding box center [522, 572] width 149 height 35
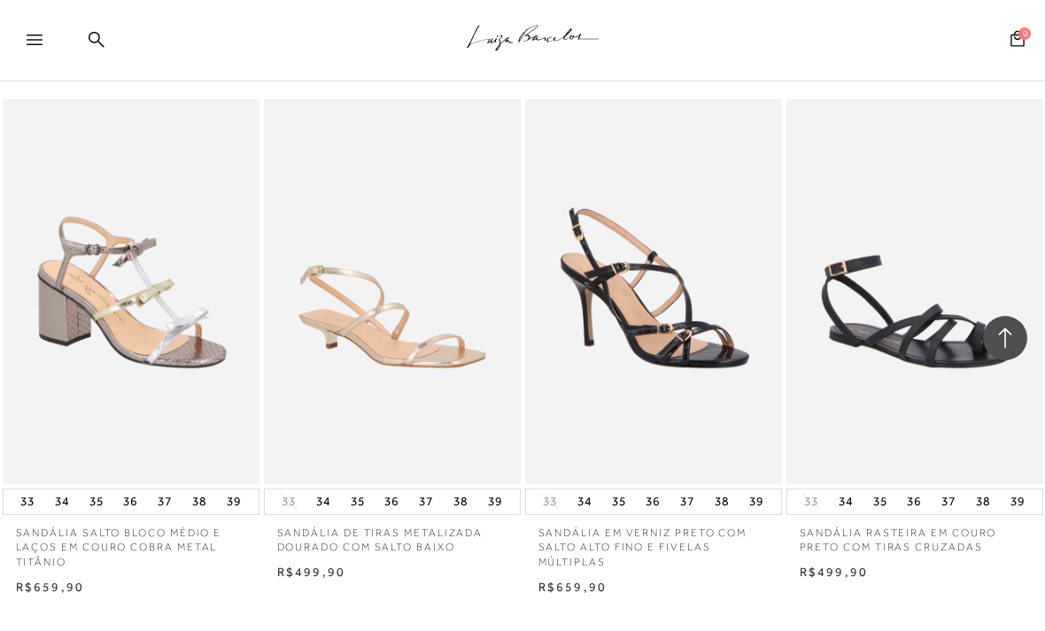
scroll to position [18055, 0]
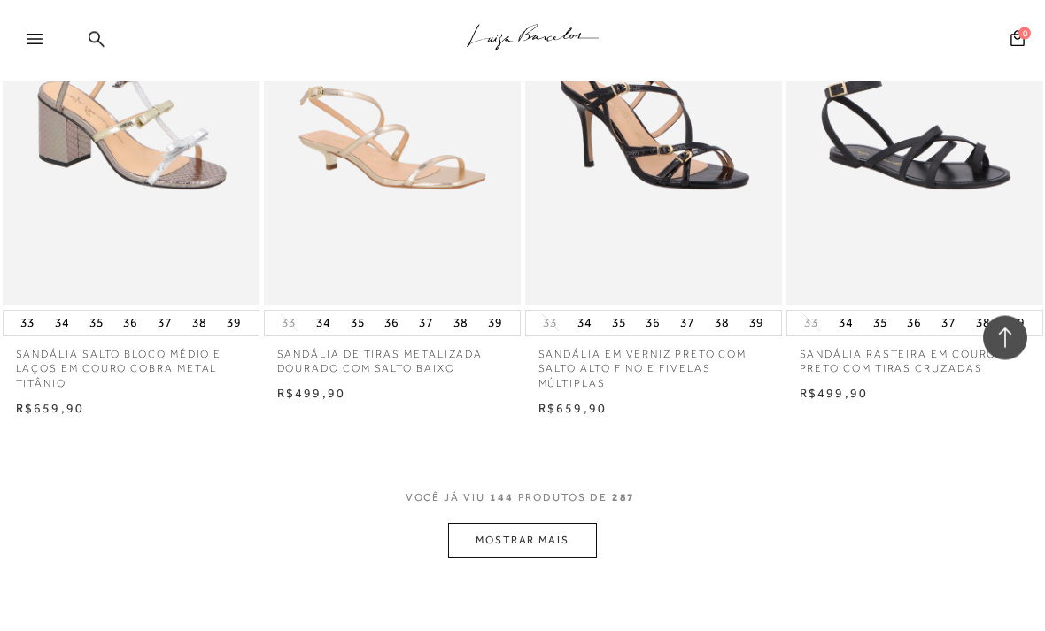
click at [584, 524] on button "MOSTRAR MAIS" at bounding box center [522, 541] width 149 height 35
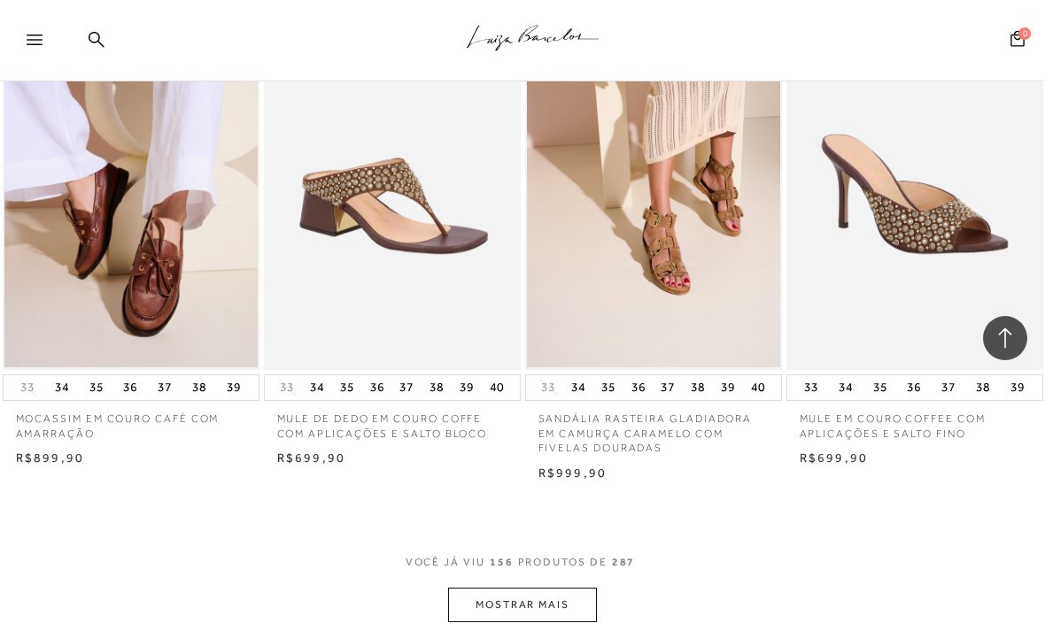
scroll to position [19703, 0]
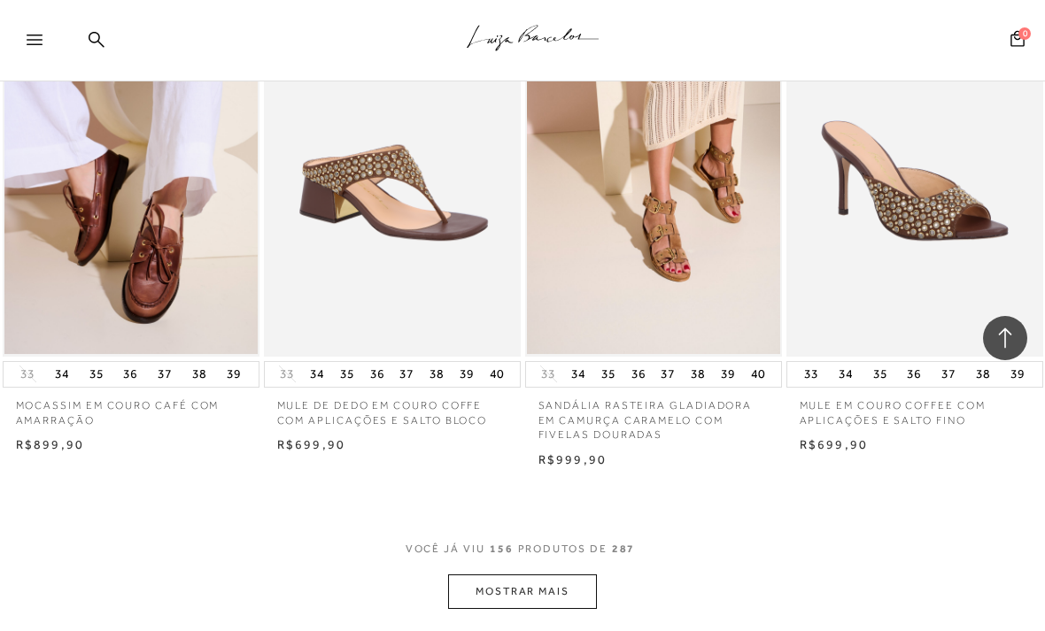
click at [575, 575] on button "MOSTRAR MAIS" at bounding box center [522, 592] width 149 height 35
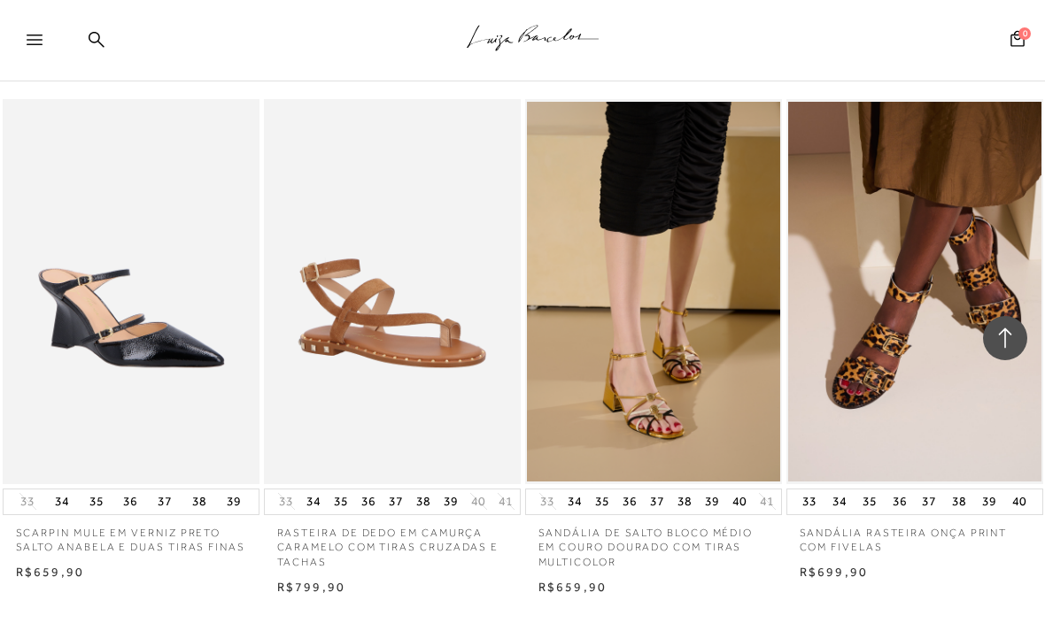
scroll to position [21125, 0]
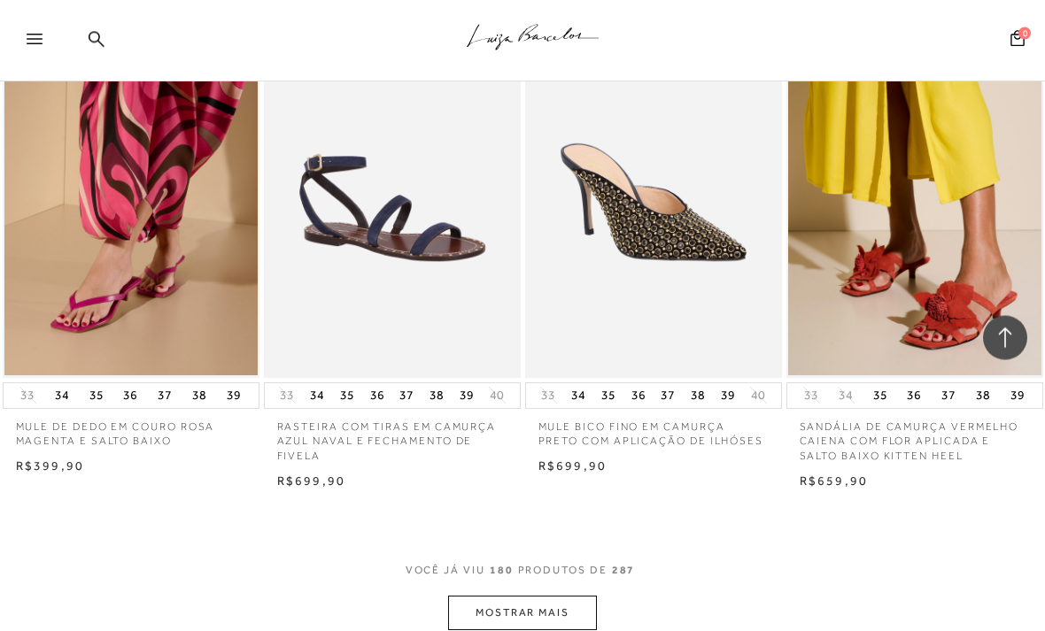
scroll to position [22773, 0]
click at [574, 590] on button "MOSTRAR MAIS" at bounding box center [522, 613] width 149 height 35
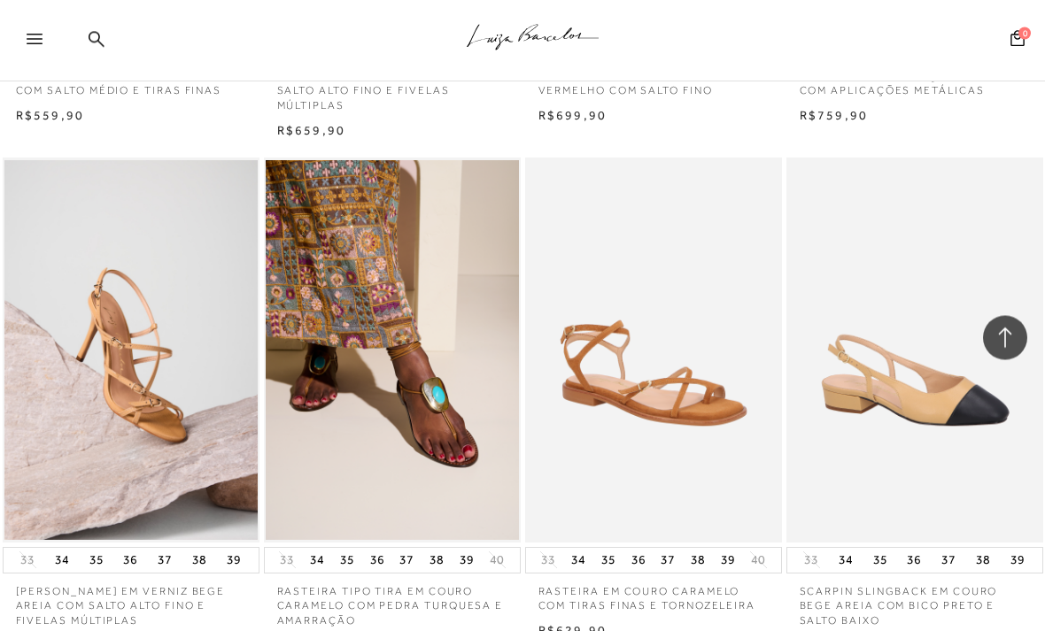
scroll to position [23644, 0]
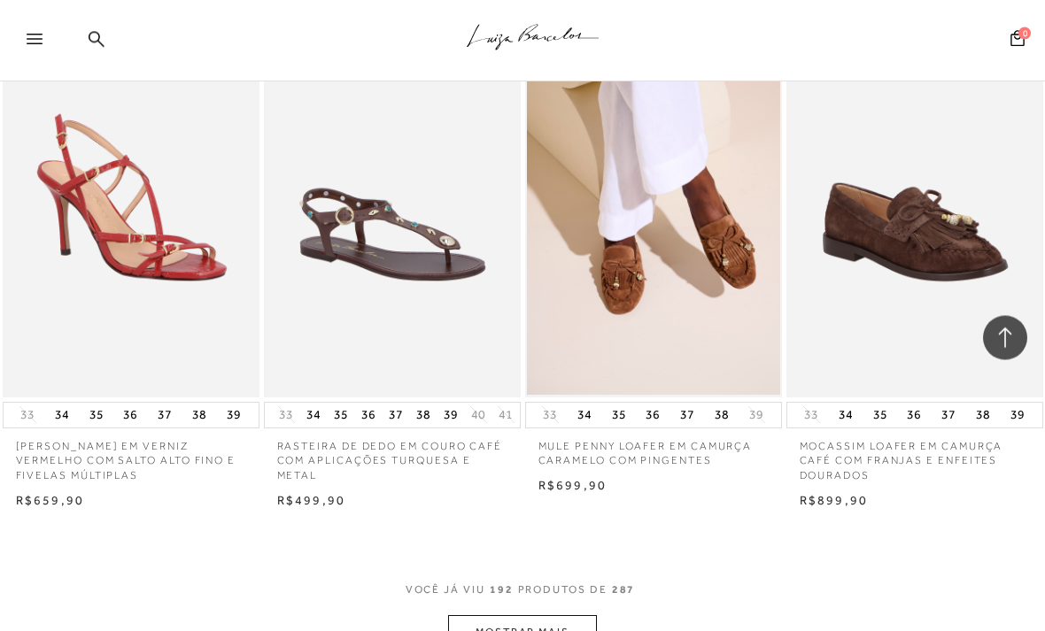
click at [574, 590] on button "MOSTRAR MAIS" at bounding box center [522, 633] width 149 height 35
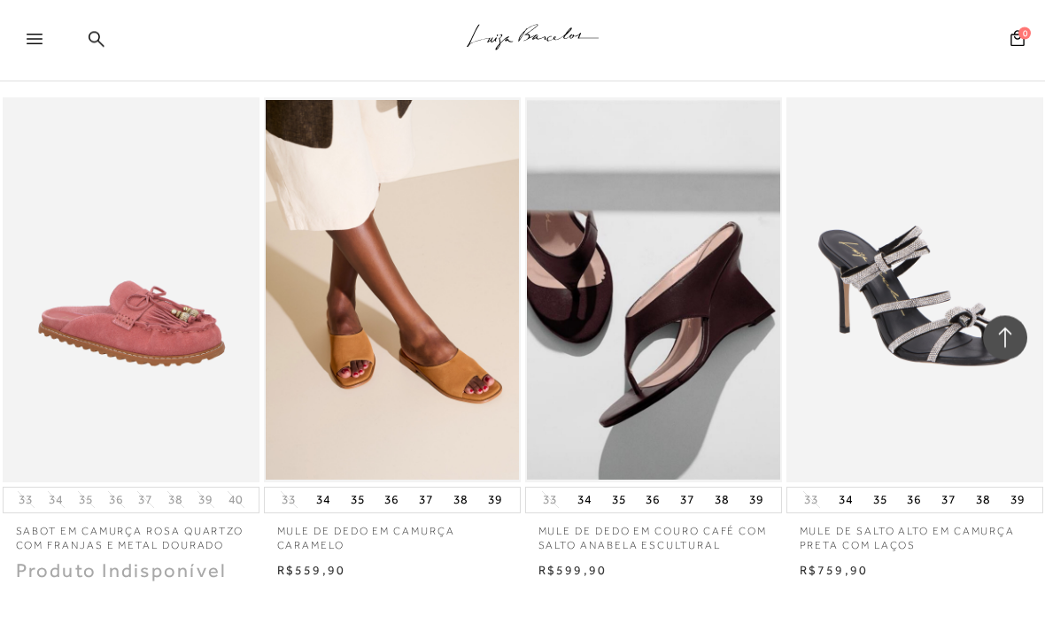
scroll to position [25763, 0]
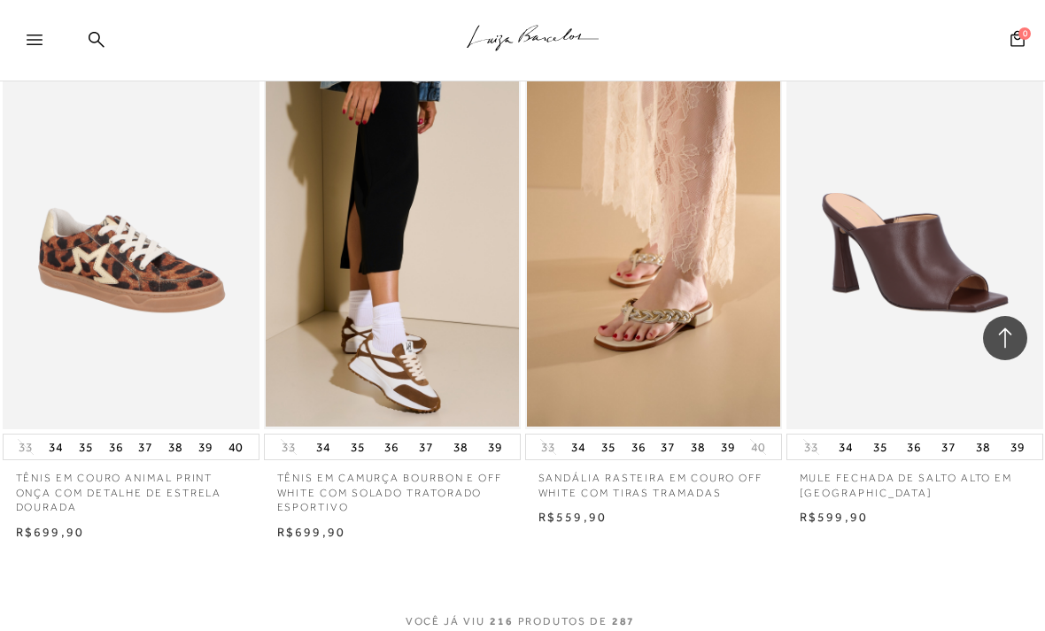
scroll to position [27343, 0]
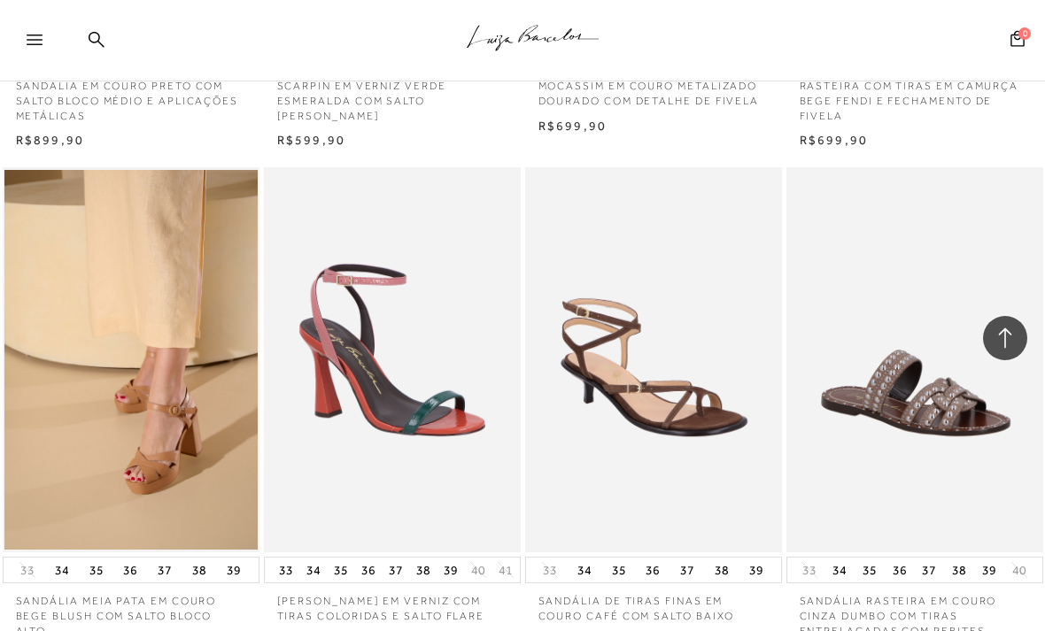
scroll to position [28740, 0]
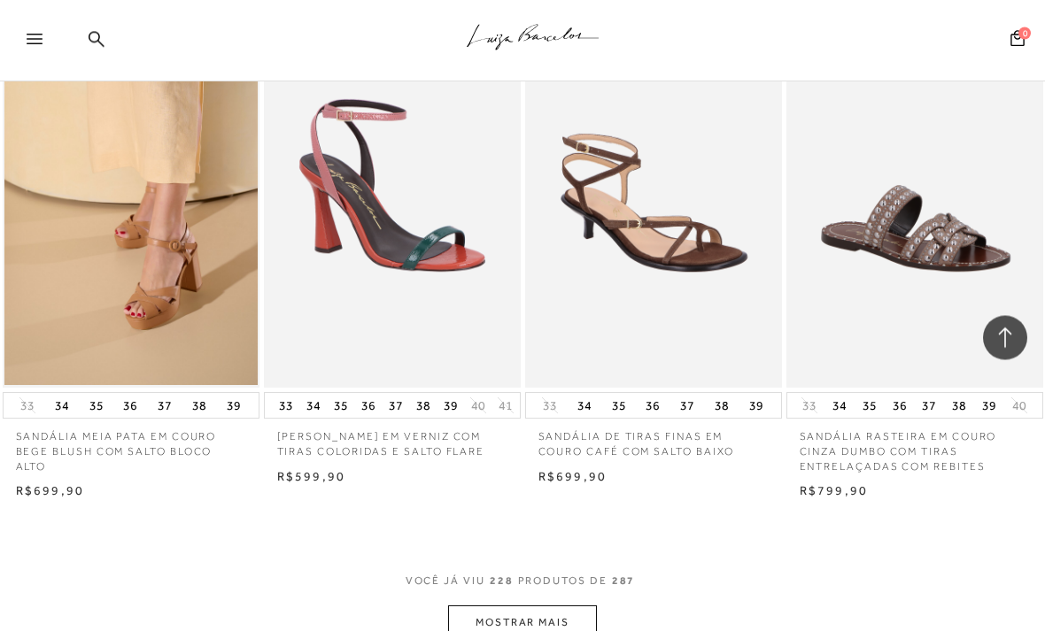
click at [571, 590] on button "MOSTRAR MAIS" at bounding box center [522, 623] width 149 height 35
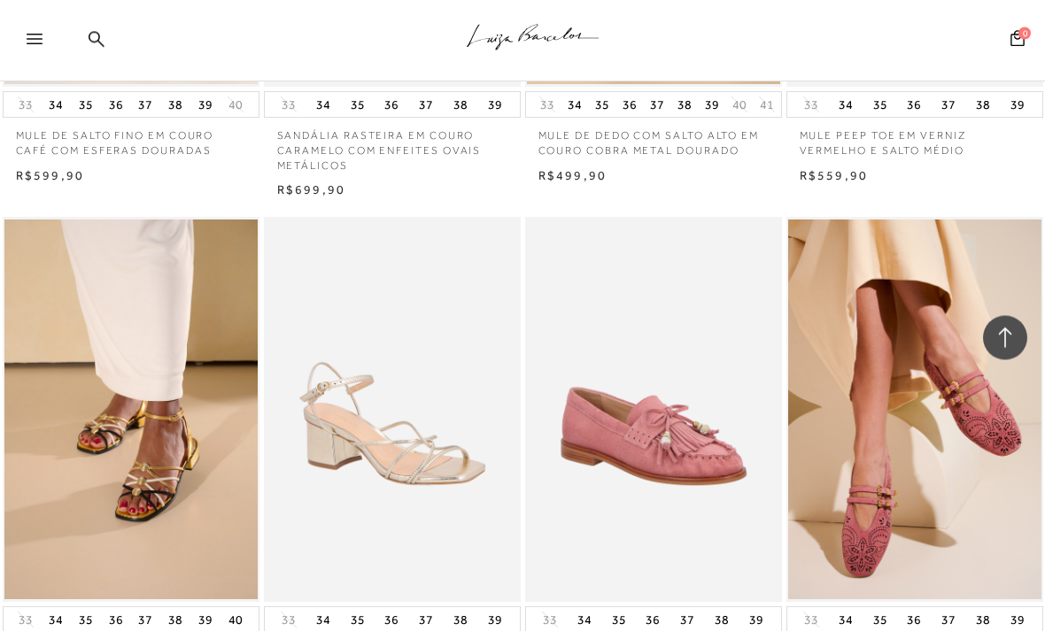
scroll to position [30238, 0]
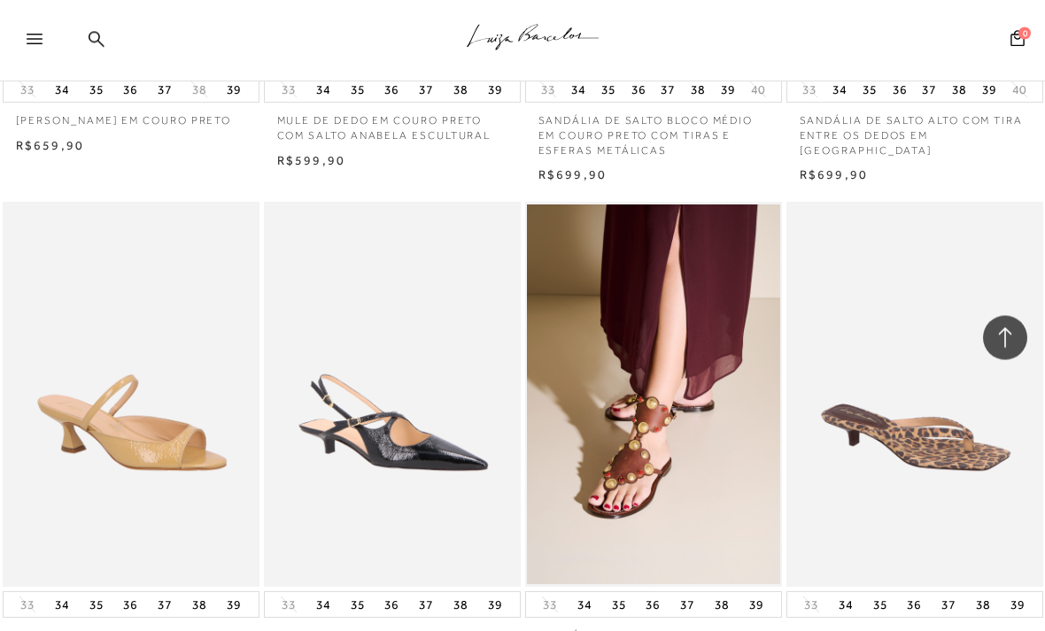
scroll to position [31797, 0]
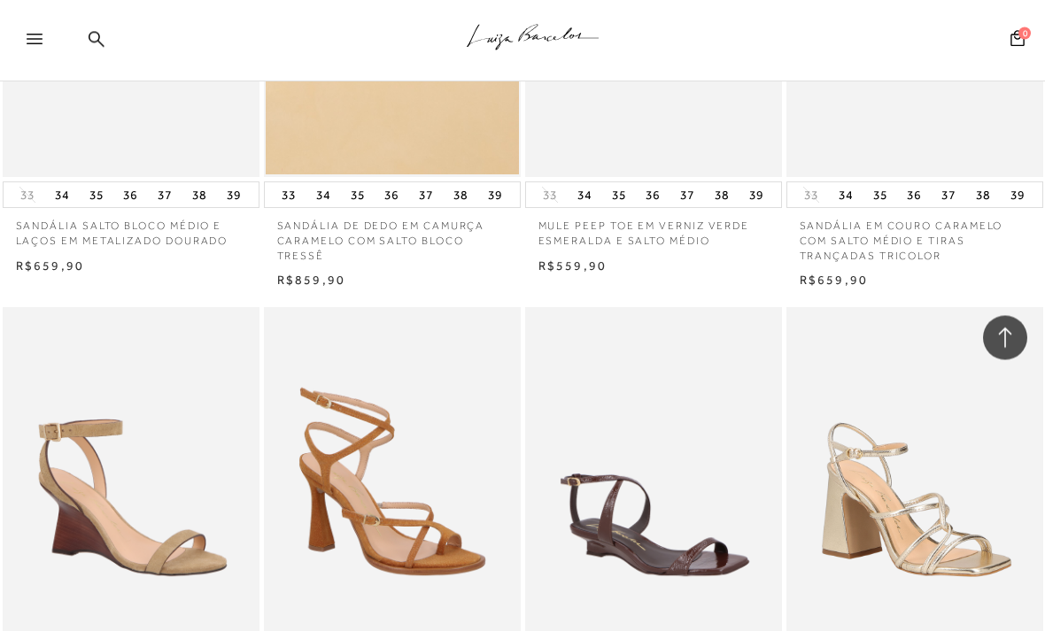
scroll to position [32721, 0]
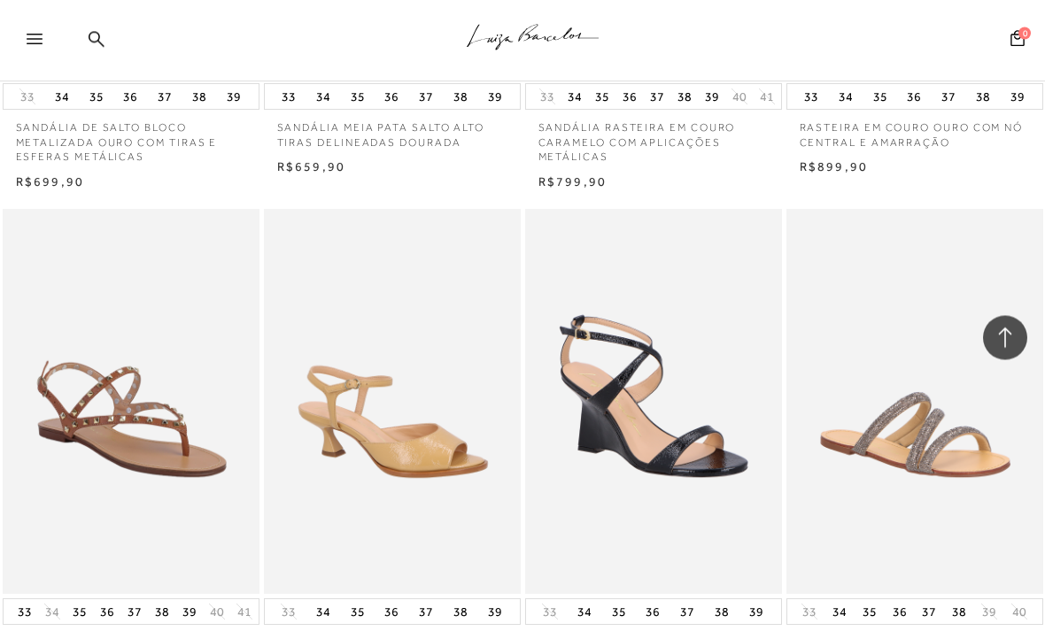
scroll to position [34880, 0]
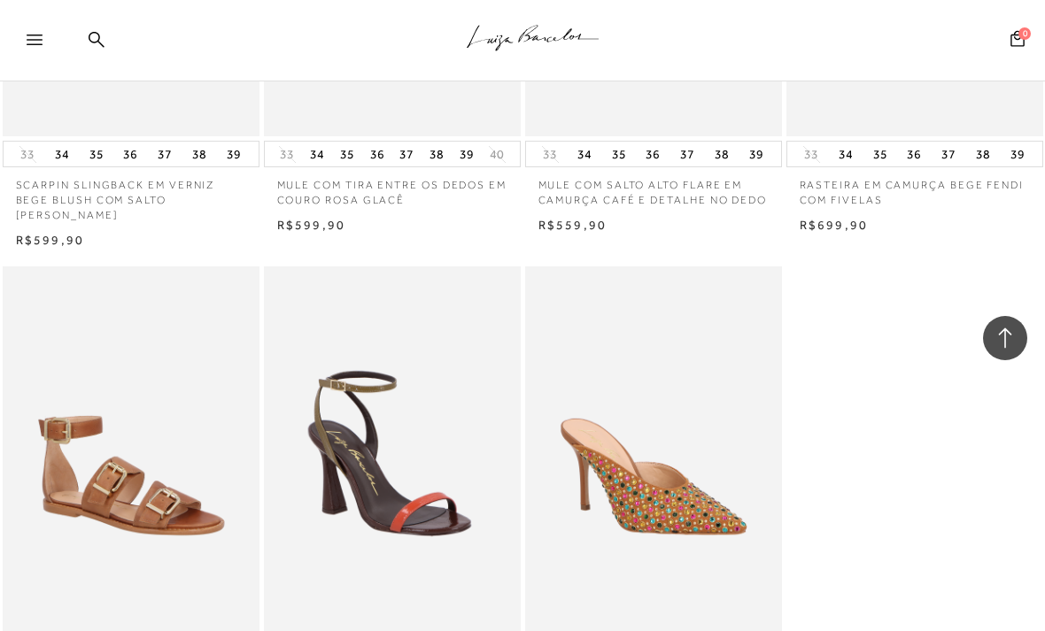
scroll to position [36337, 0]
